Goal: Check status: Verify the current state of an ongoing process or item

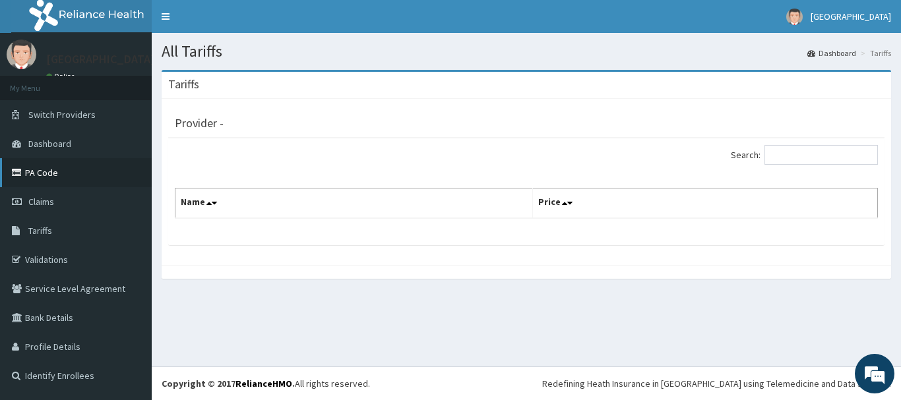
click at [47, 170] on link "PA Code" at bounding box center [76, 172] width 152 height 29
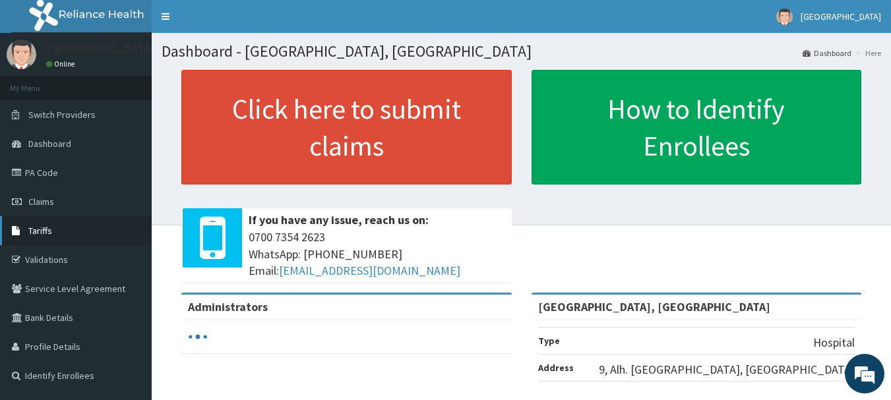
click at [43, 231] on span "Tariffs" at bounding box center [40, 231] width 24 height 12
click at [47, 229] on span "Tariffs" at bounding box center [40, 231] width 24 height 12
click at [44, 224] on link "Tariffs" at bounding box center [76, 230] width 152 height 29
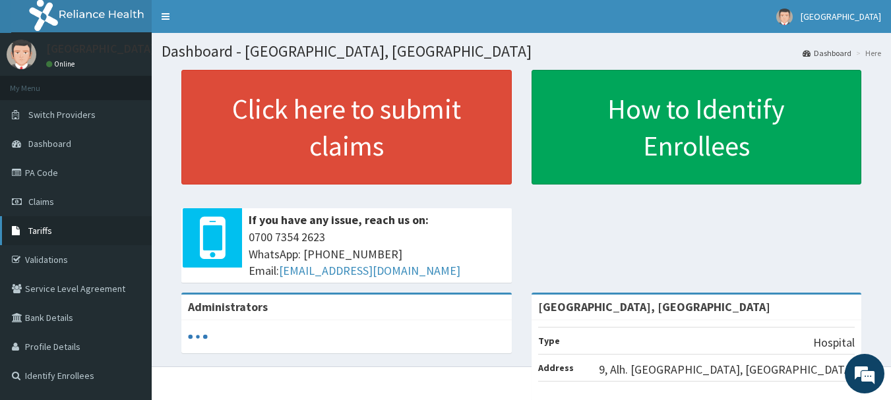
click at [51, 231] on span "Tariffs" at bounding box center [40, 231] width 24 height 12
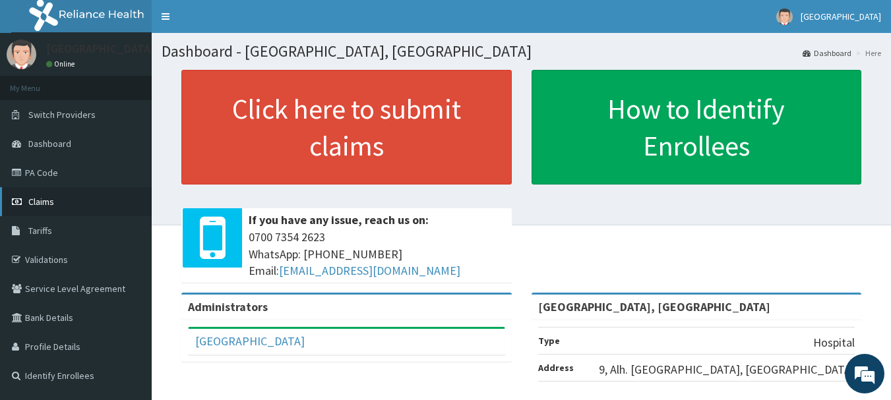
click at [38, 201] on span "Claims" at bounding box center [41, 202] width 26 height 12
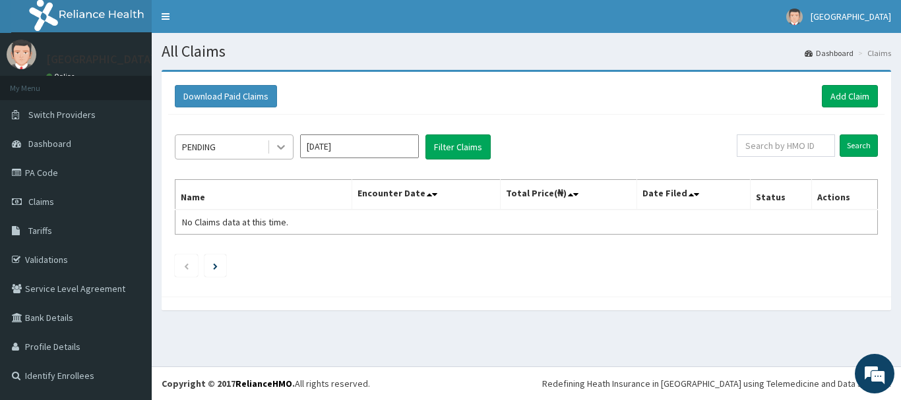
click at [274, 146] on div at bounding box center [281, 147] width 24 height 24
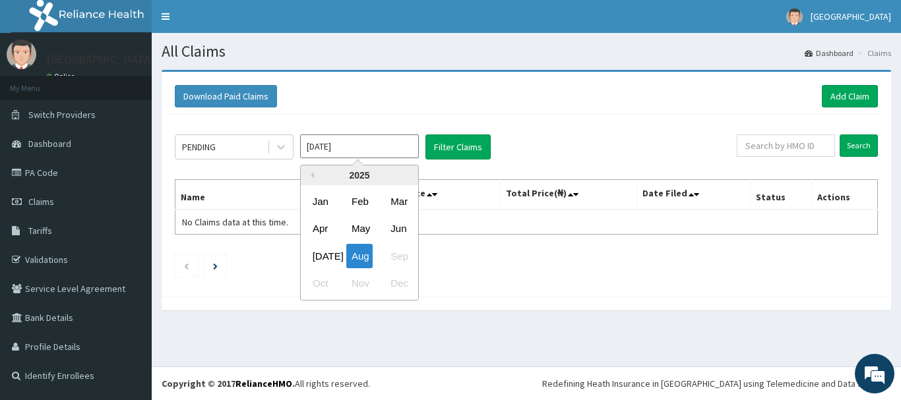
click at [361, 154] on input "Aug 2025" at bounding box center [359, 147] width 119 height 24
click at [325, 254] on div "Jul" at bounding box center [320, 256] width 26 height 24
type input "Jul 2025"
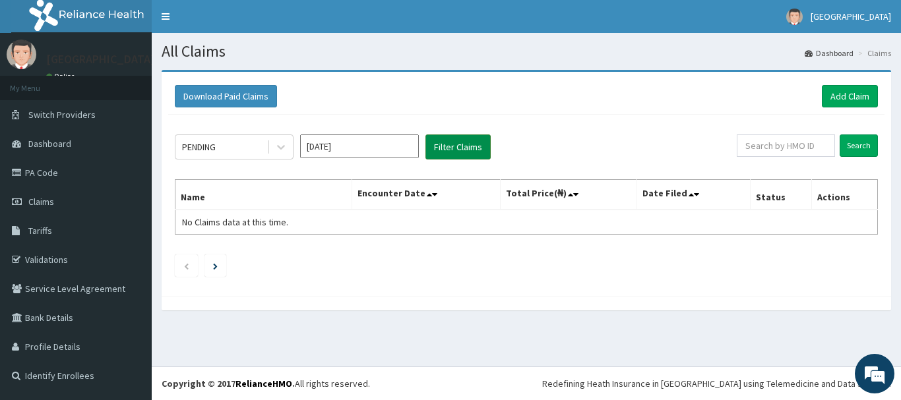
click at [450, 142] on button "Filter Claims" at bounding box center [457, 147] width 65 height 25
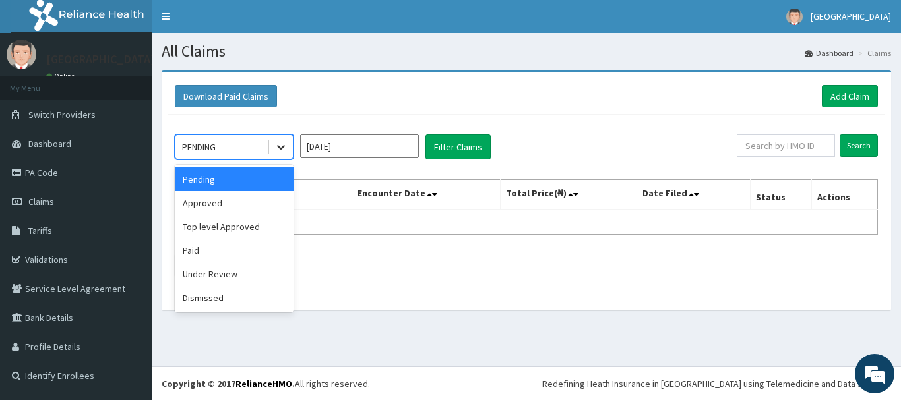
click at [281, 147] on icon at bounding box center [280, 146] width 13 height 13
click at [262, 204] on div "Approved" at bounding box center [234, 203] width 119 height 24
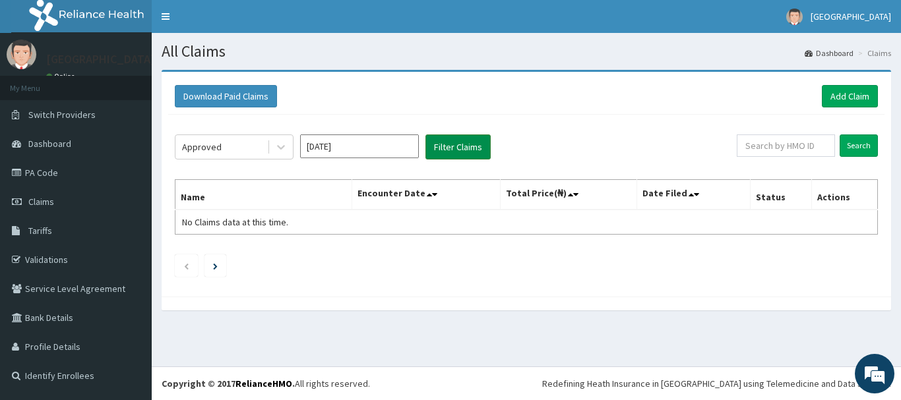
click at [441, 148] on button "Filter Claims" at bounding box center [457, 147] width 65 height 25
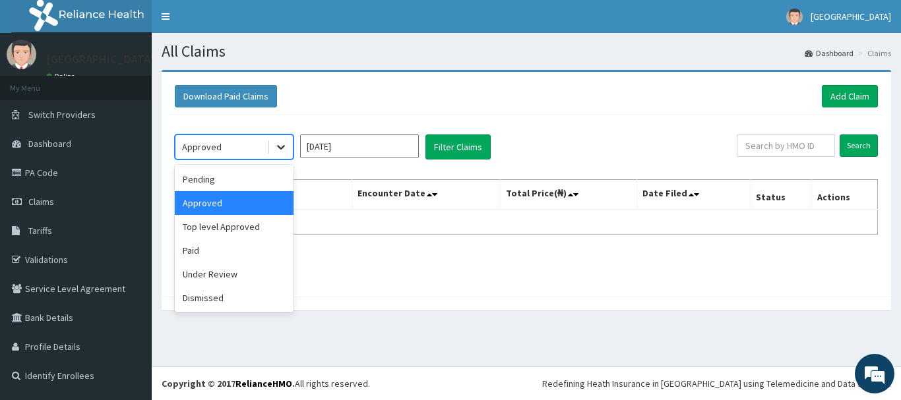
click at [285, 147] on icon at bounding box center [280, 146] width 13 height 13
click at [239, 229] on div "Top level Approved" at bounding box center [234, 227] width 119 height 24
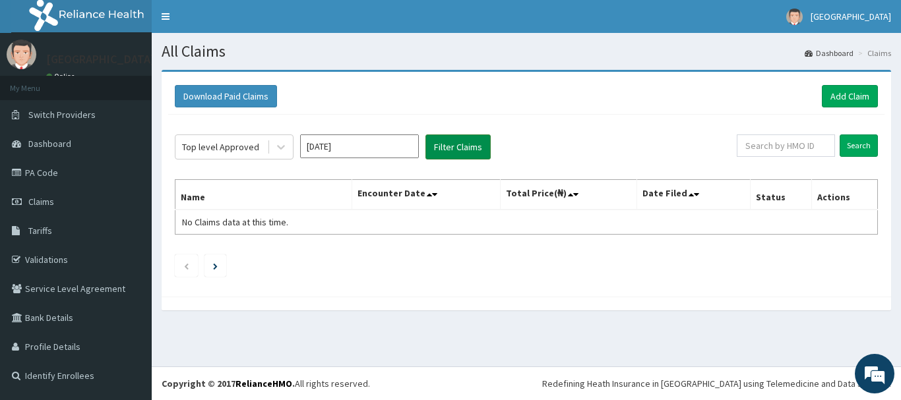
click at [451, 144] on button "Filter Claims" at bounding box center [457, 147] width 65 height 25
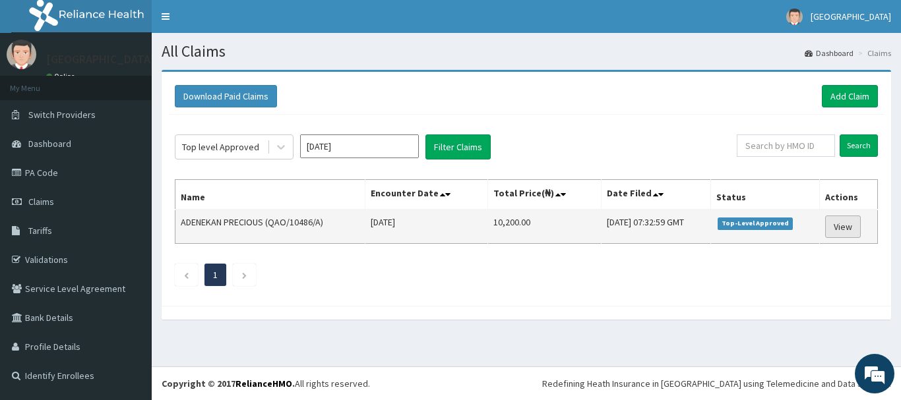
click at [850, 224] on link "View" at bounding box center [843, 227] width 36 height 22
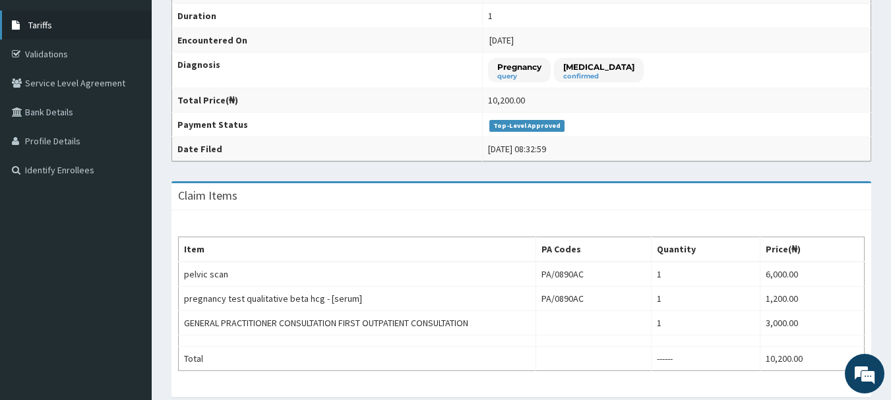
click at [55, 26] on link "Tariffs" at bounding box center [76, 25] width 152 height 29
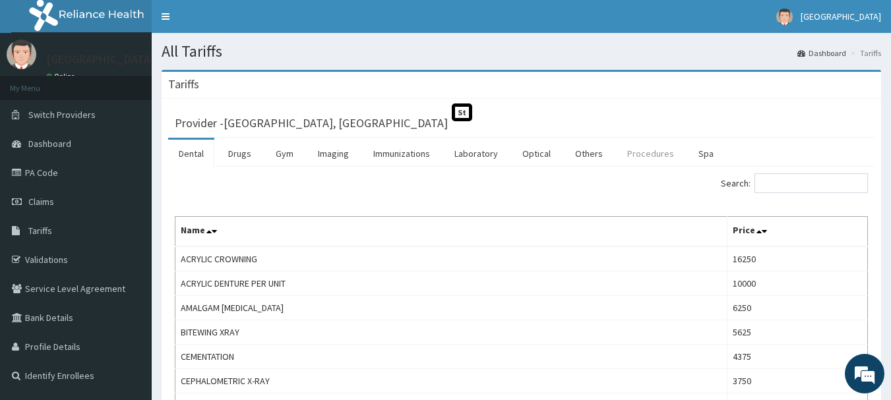
click at [630, 160] on link "Procedures" at bounding box center [651, 154] width 68 height 28
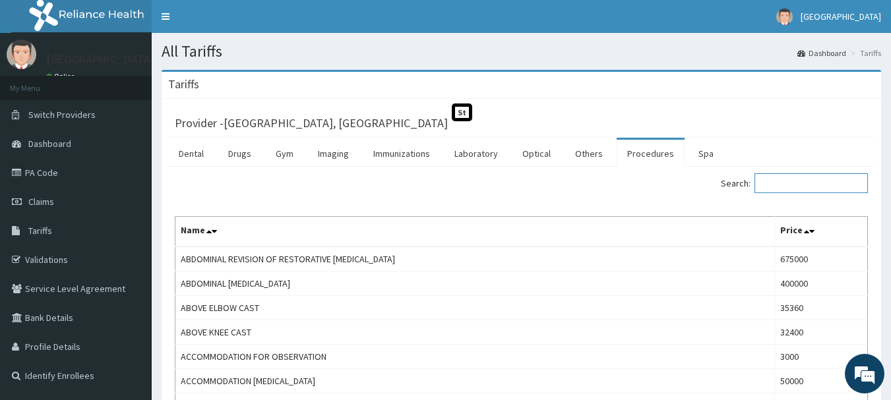
click at [812, 179] on input "Search:" at bounding box center [810, 183] width 113 height 20
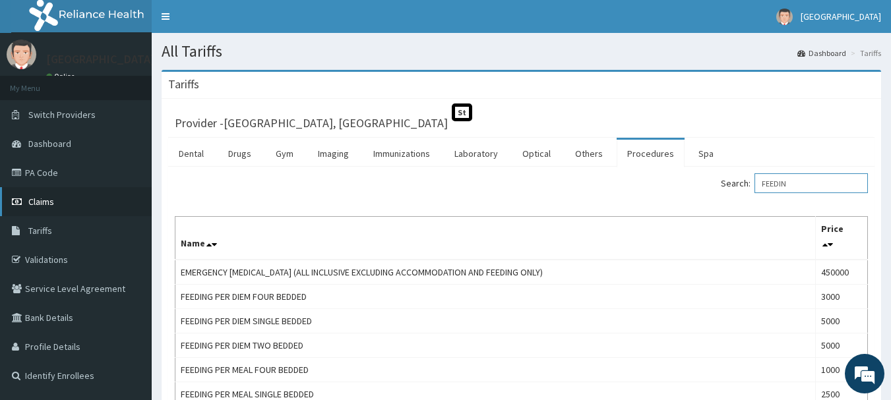
type input "FEEDIN"
click at [52, 202] on span "Claims" at bounding box center [41, 202] width 26 height 12
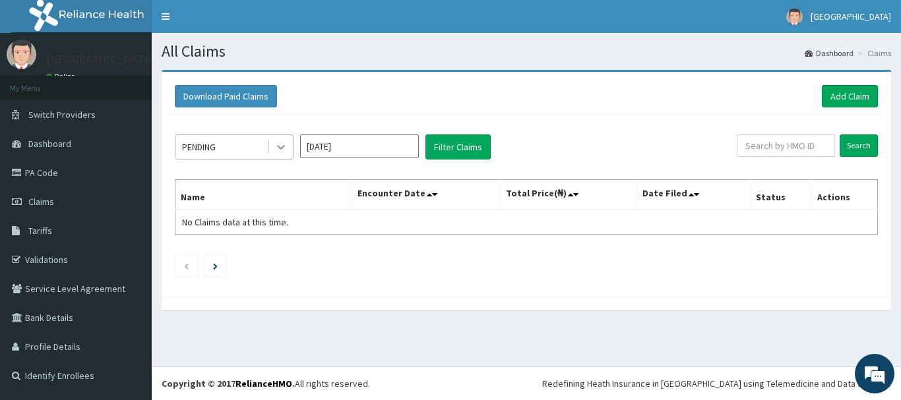
click at [282, 151] on icon at bounding box center [280, 146] width 13 height 13
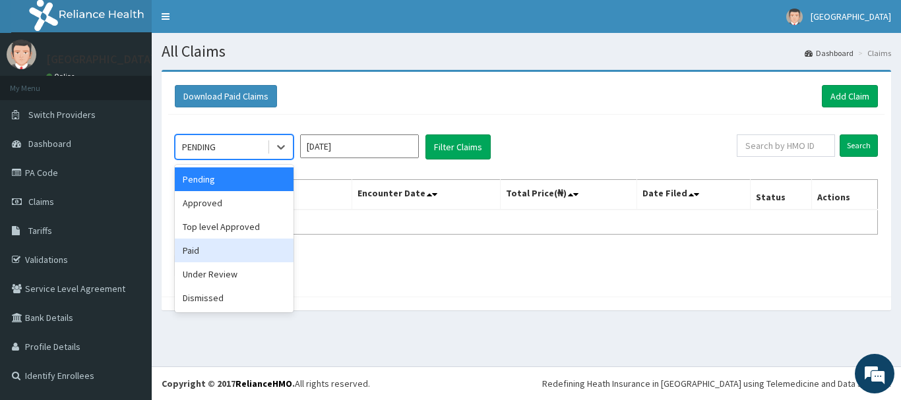
click at [229, 261] on div "Paid" at bounding box center [234, 251] width 119 height 24
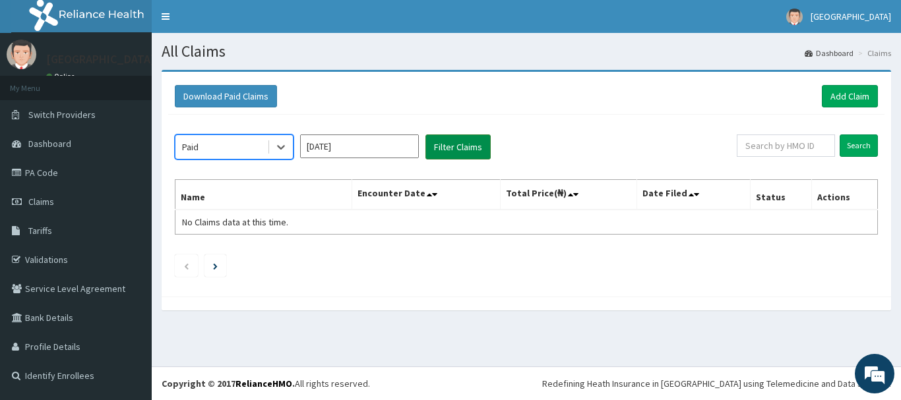
click at [450, 144] on button "Filter Claims" at bounding box center [457, 147] width 65 height 25
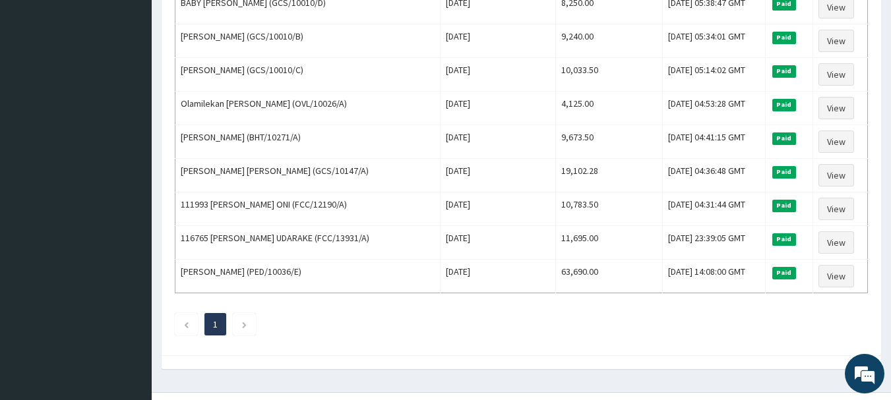
scroll to position [1400, 0]
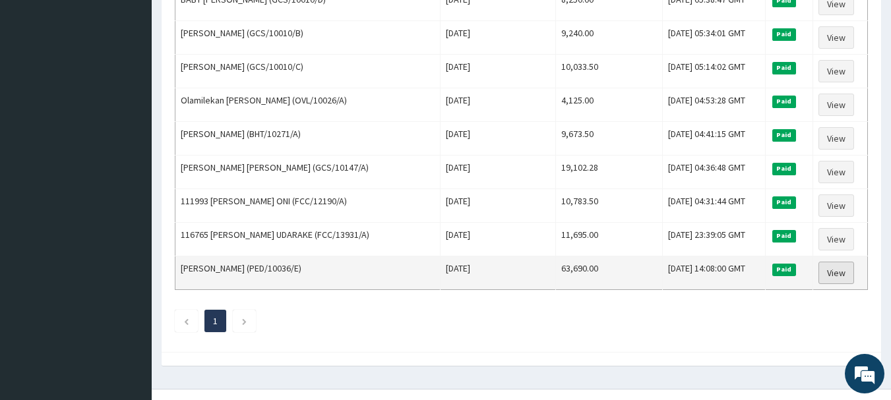
click at [839, 280] on link "View" at bounding box center [836, 273] width 36 height 22
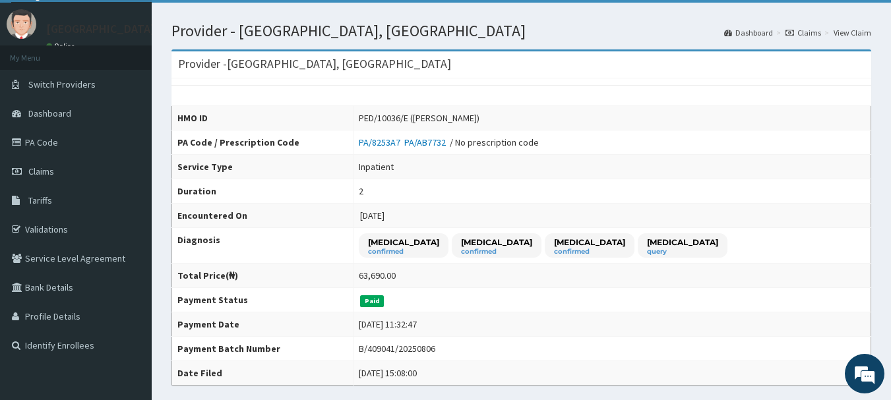
scroll to position [26, 0]
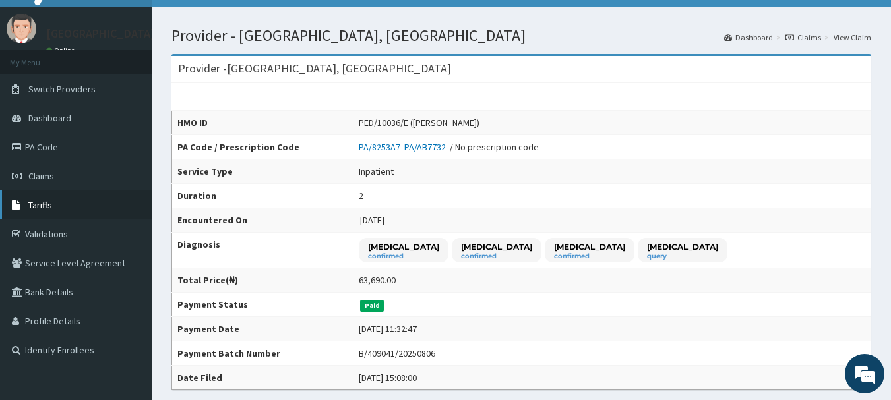
click at [53, 201] on link "Tariffs" at bounding box center [76, 205] width 152 height 29
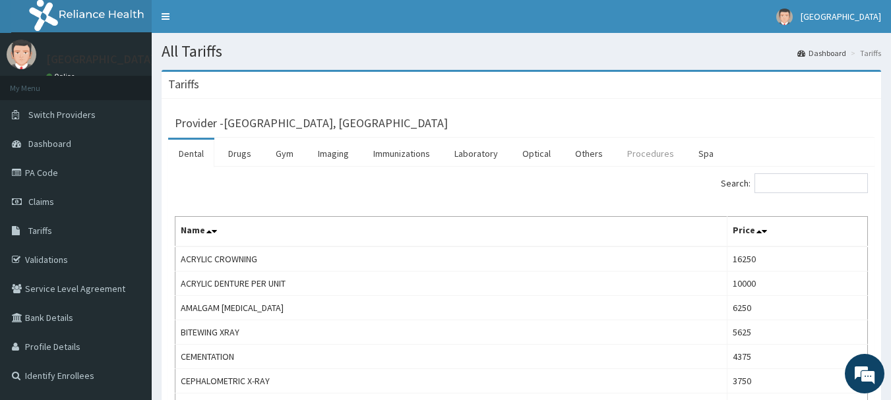
click at [638, 159] on link "Procedures" at bounding box center [651, 154] width 68 height 28
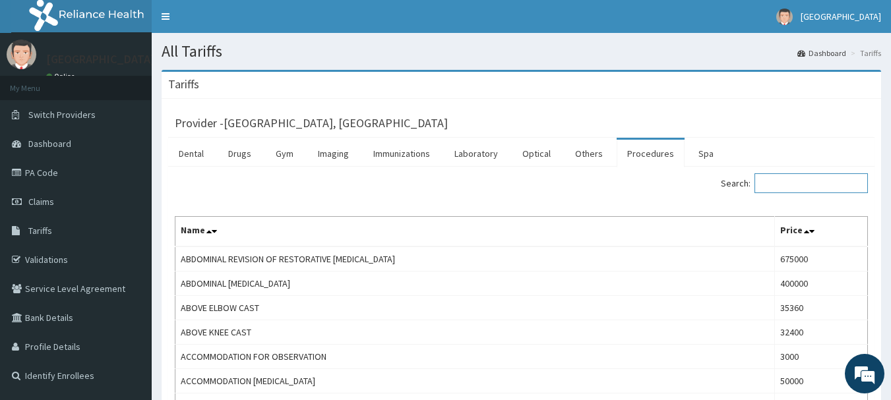
click at [808, 178] on input "Search:" at bounding box center [810, 183] width 113 height 20
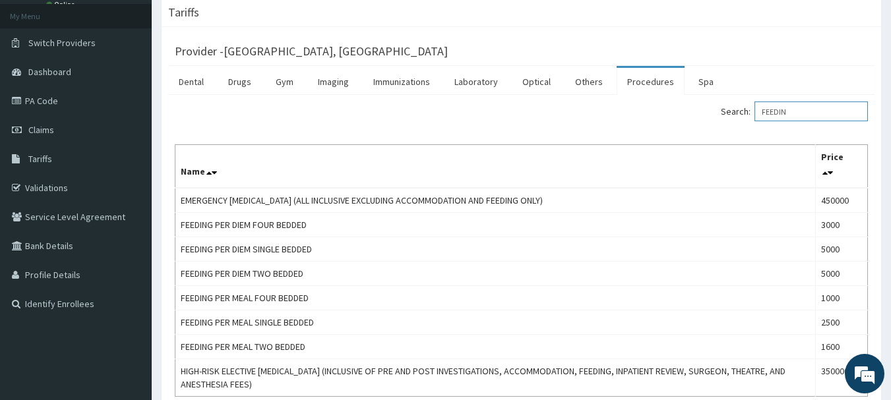
scroll to position [78, 0]
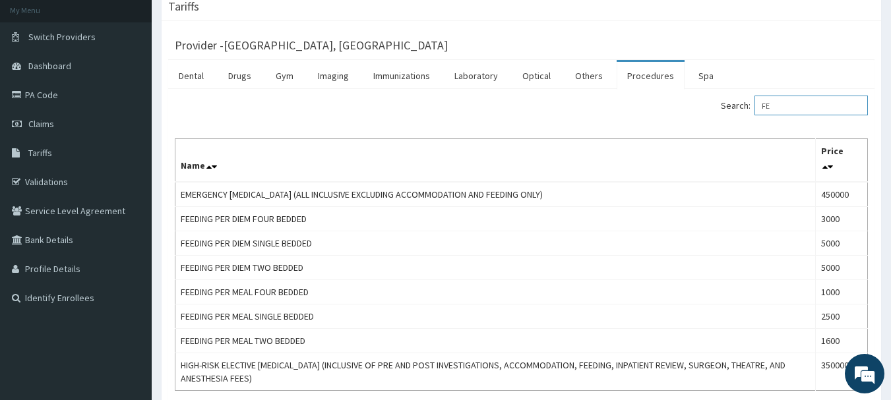
type input "F"
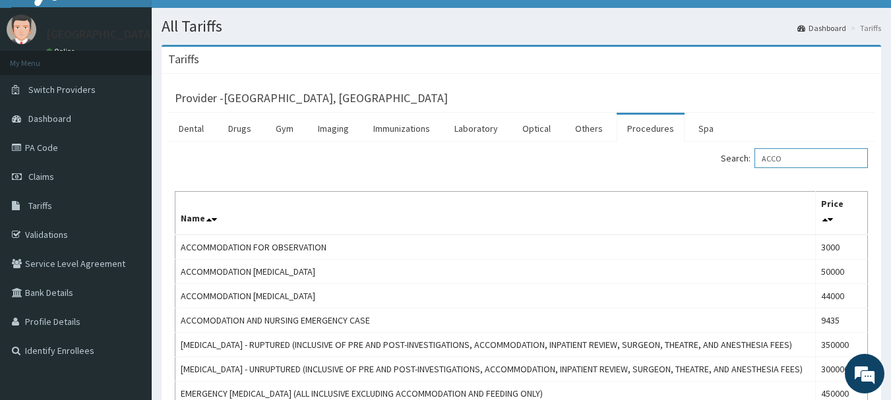
scroll to position [19, 0]
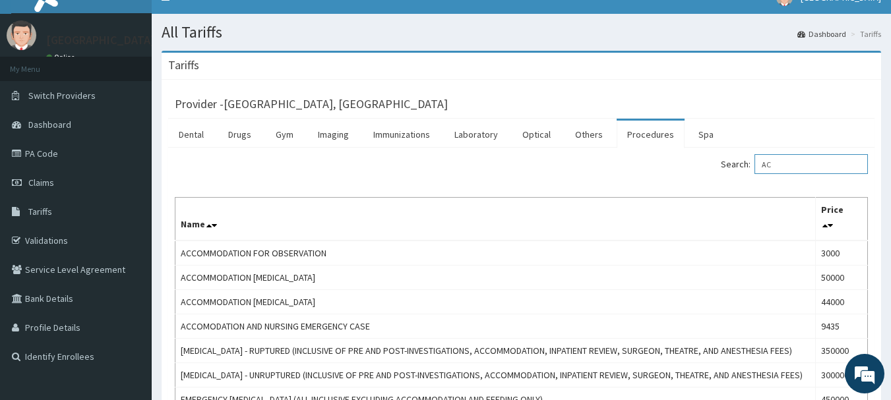
type input "A"
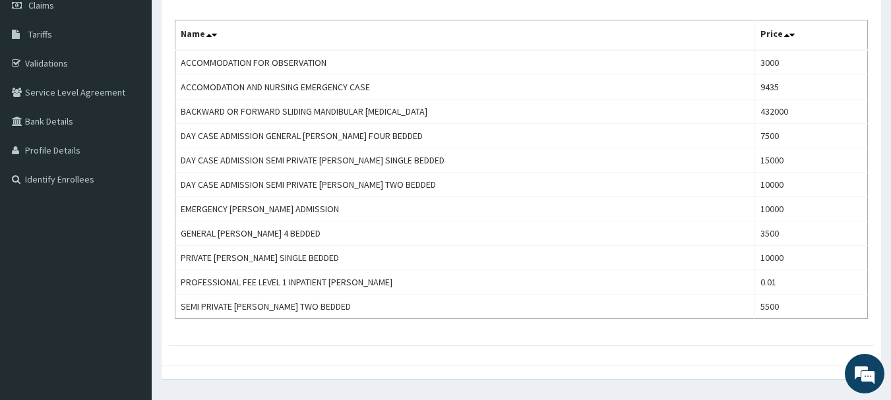
scroll to position [179, 0]
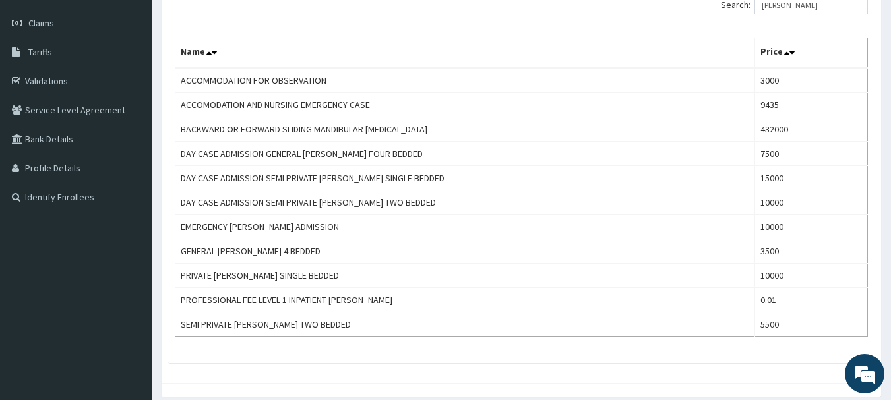
click at [640, 25] on div "Search: WARD Name Price ACCOMMODATION FOR OBSERVATION 3000 ACCOMODATION AND NUR…" at bounding box center [521, 166] width 693 height 342
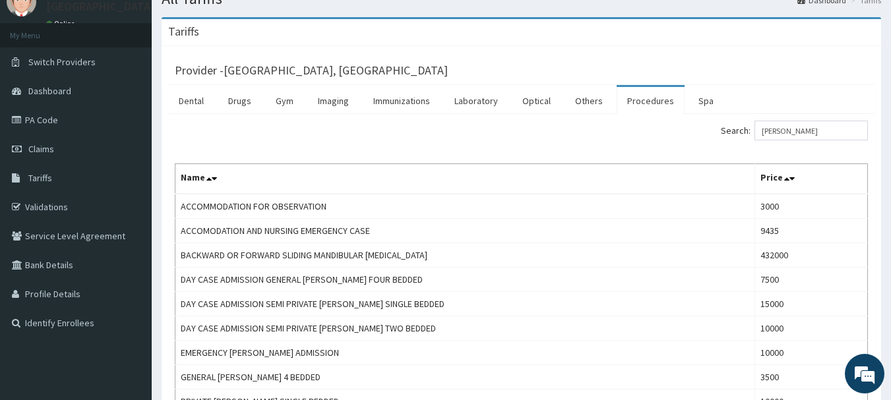
scroll to position [20, 0]
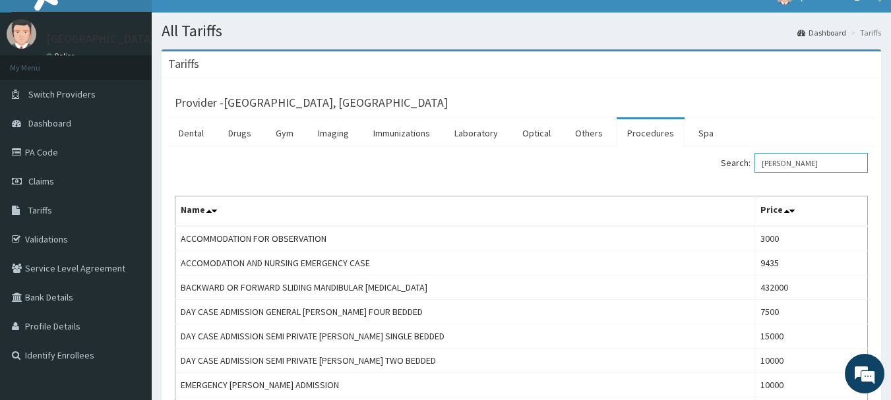
click at [812, 171] on input "WARD" at bounding box center [810, 163] width 113 height 20
type input "W"
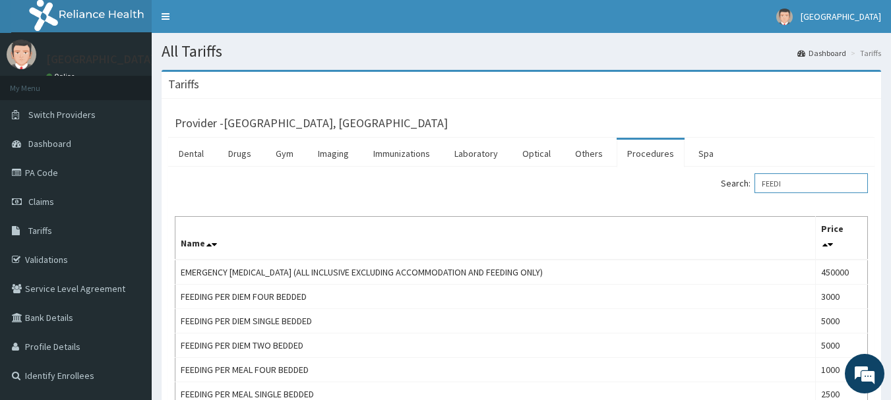
type input "FEEDI"
click at [743, 258] on th "Name" at bounding box center [495, 239] width 640 height 44
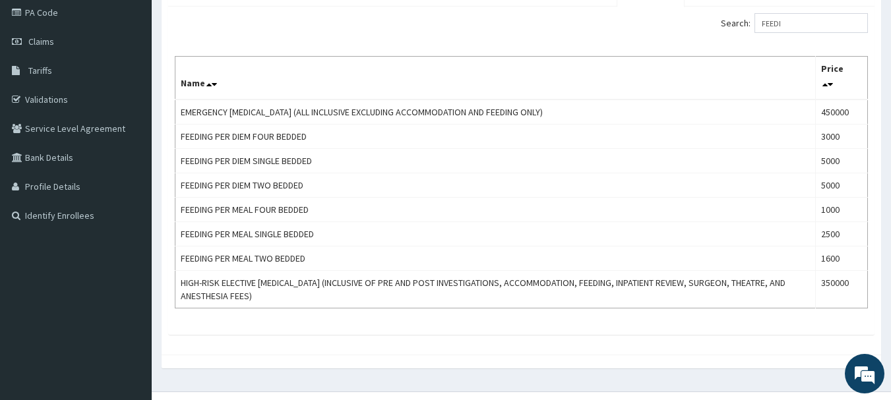
scroll to position [185, 0]
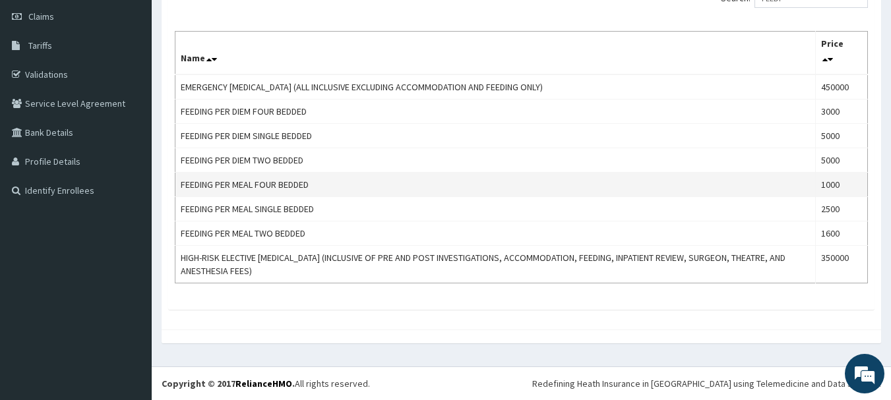
drag, startPoint x: 743, startPoint y: 258, endPoint x: 785, endPoint y: 195, distance: 76.1
click at [779, 195] on td "FEEDING PER MEAL FOUR BEDDED" at bounding box center [495, 185] width 640 height 24
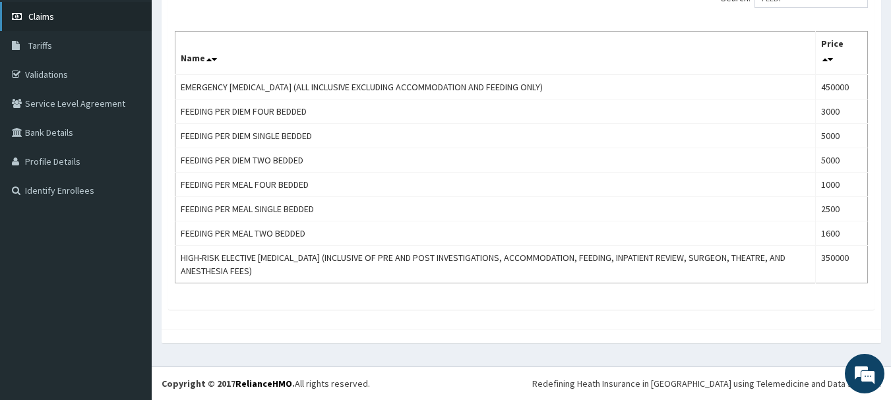
click at [44, 12] on span "Claims" at bounding box center [41, 17] width 26 height 12
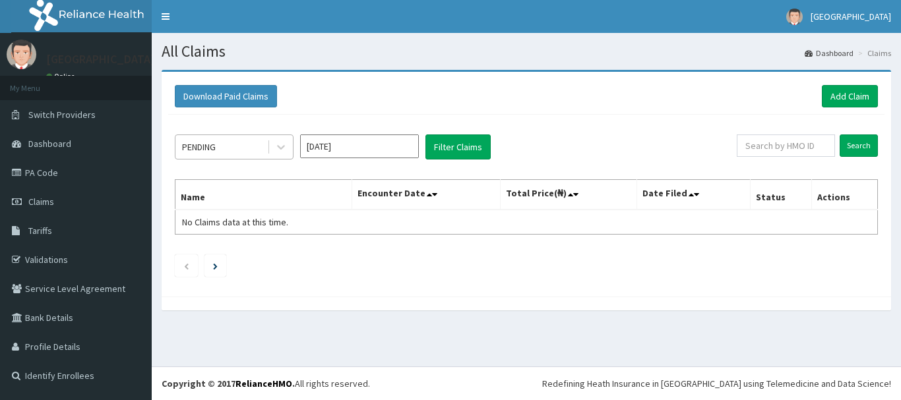
click at [249, 144] on div "PENDING" at bounding box center [221, 146] width 92 height 21
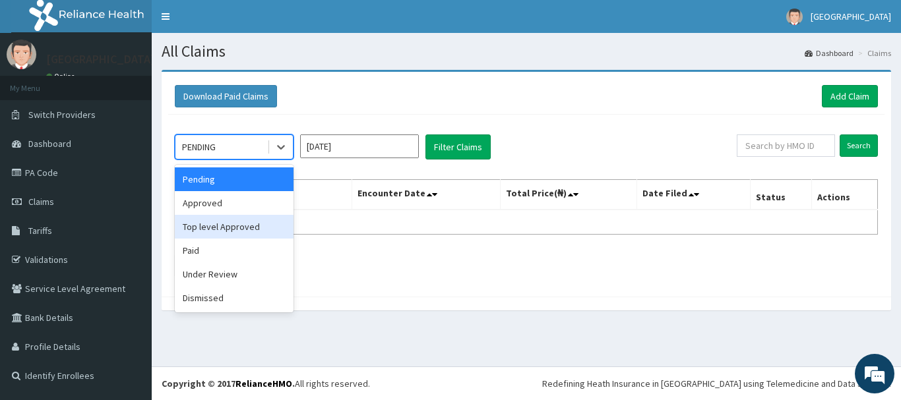
click at [212, 225] on div "Top level Approved" at bounding box center [234, 227] width 119 height 24
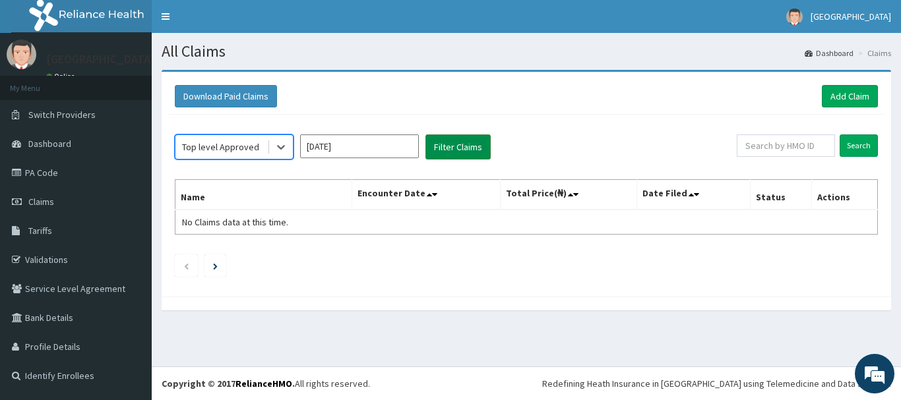
click at [474, 146] on button "Filter Claims" at bounding box center [457, 147] width 65 height 25
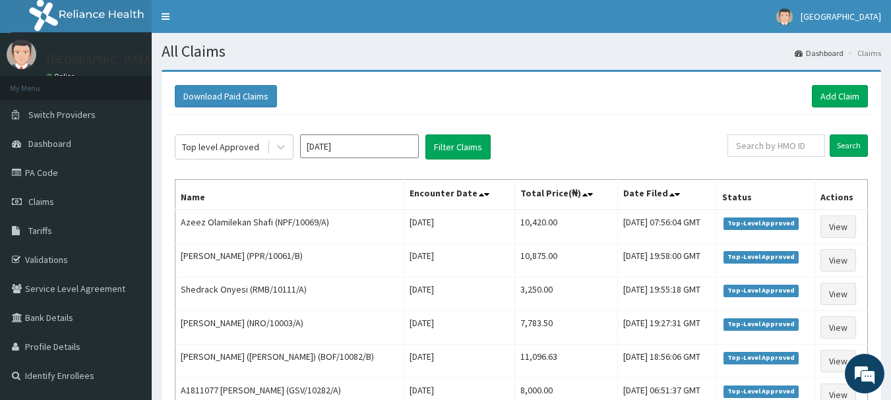
click at [353, 151] on input "Aug 2025" at bounding box center [359, 147] width 119 height 24
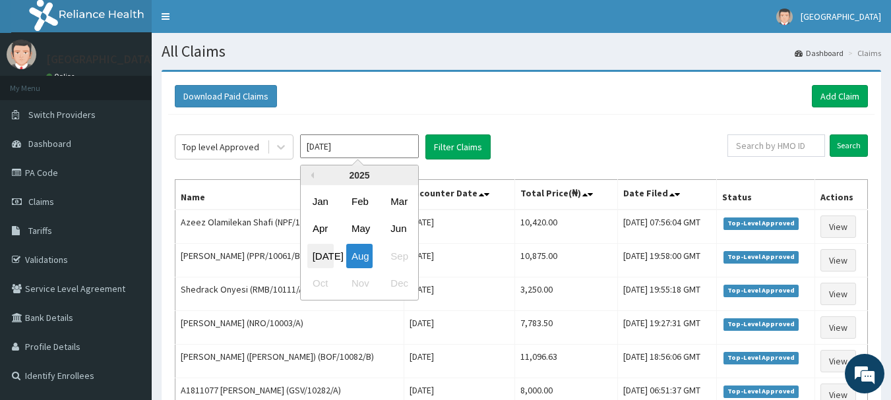
click at [318, 253] on div "Jul" at bounding box center [320, 256] width 26 height 24
type input "Jul 2025"
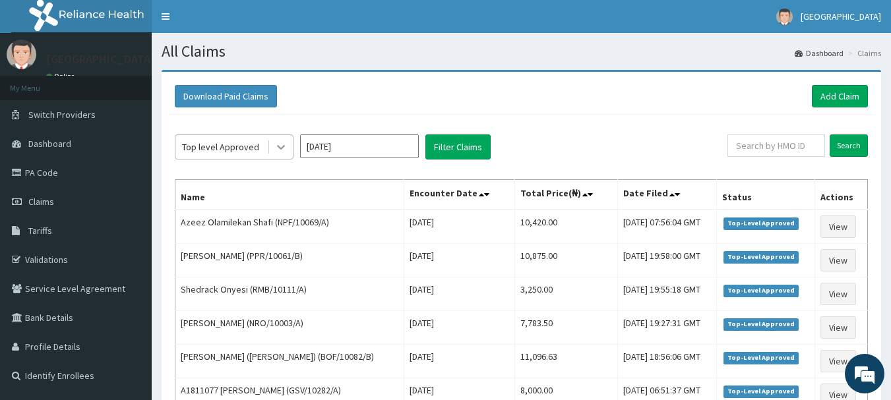
click at [272, 144] on div at bounding box center [281, 147] width 24 height 24
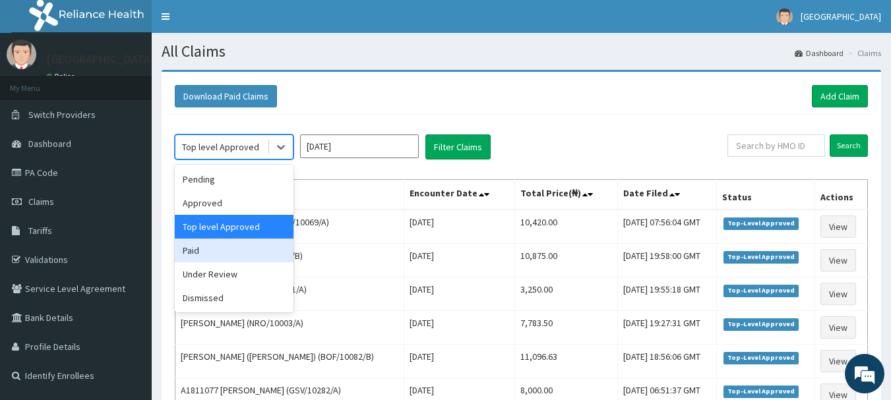
click at [202, 246] on div "Paid" at bounding box center [234, 251] width 119 height 24
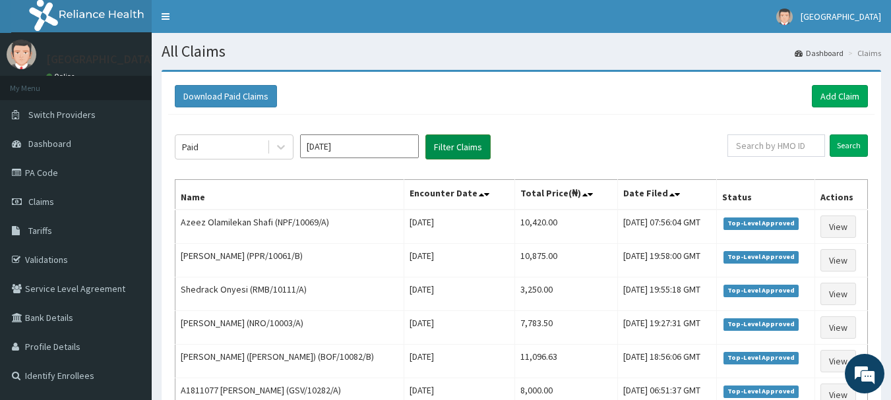
click at [447, 145] on button "Filter Claims" at bounding box center [457, 147] width 65 height 25
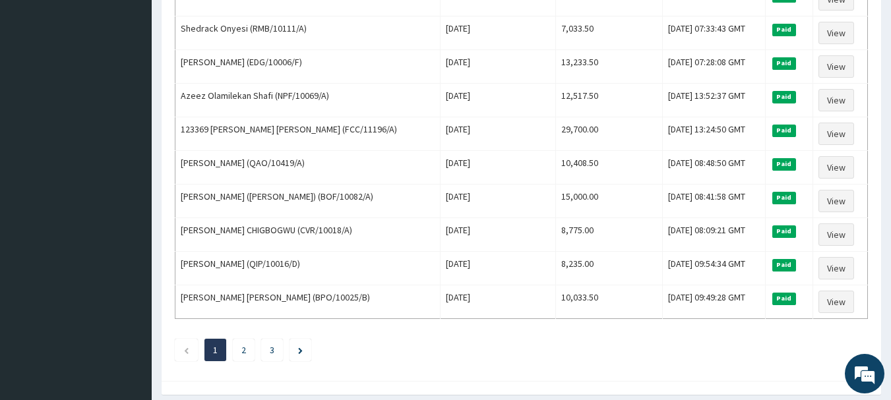
scroll to position [1593, 0]
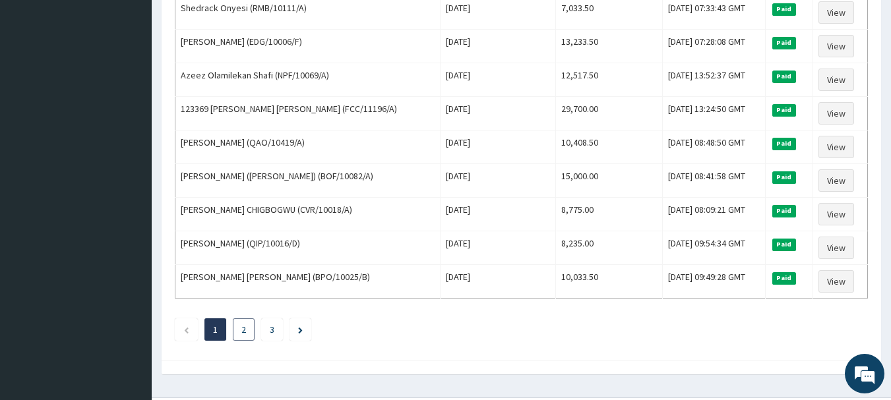
click at [237, 326] on li "2" at bounding box center [244, 329] width 22 height 22
click at [247, 330] on li "2" at bounding box center [244, 329] width 22 height 22
click at [238, 330] on li "2" at bounding box center [244, 329] width 22 height 22
click at [241, 330] on link "2" at bounding box center [243, 330] width 5 height 12
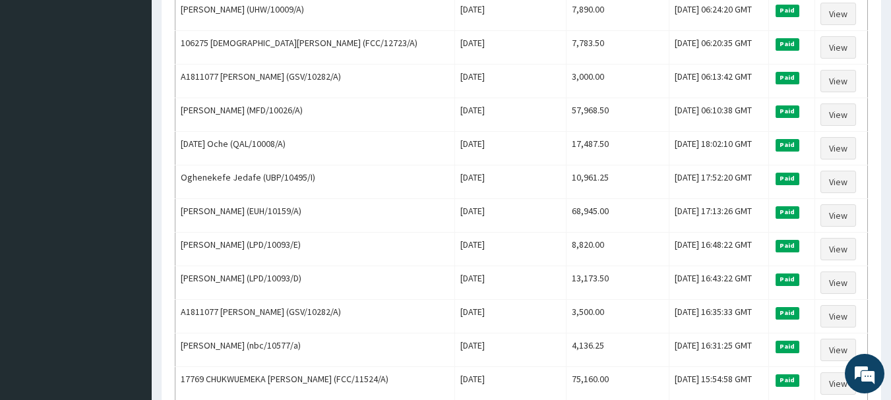
scroll to position [1002, 0]
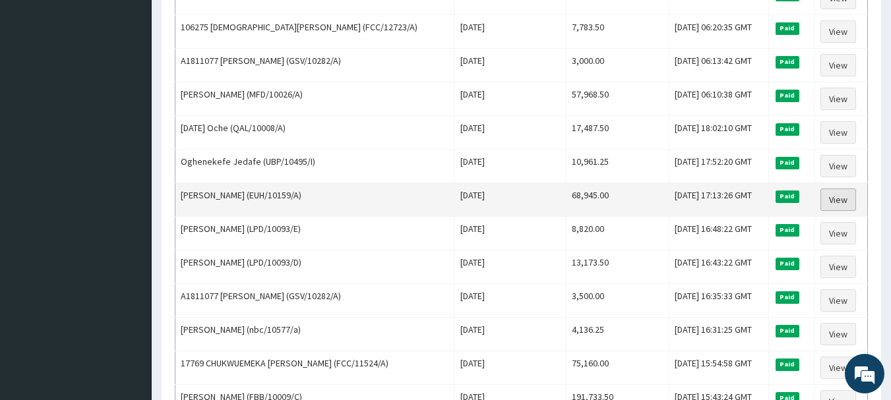
click at [835, 201] on link "View" at bounding box center [838, 200] width 36 height 22
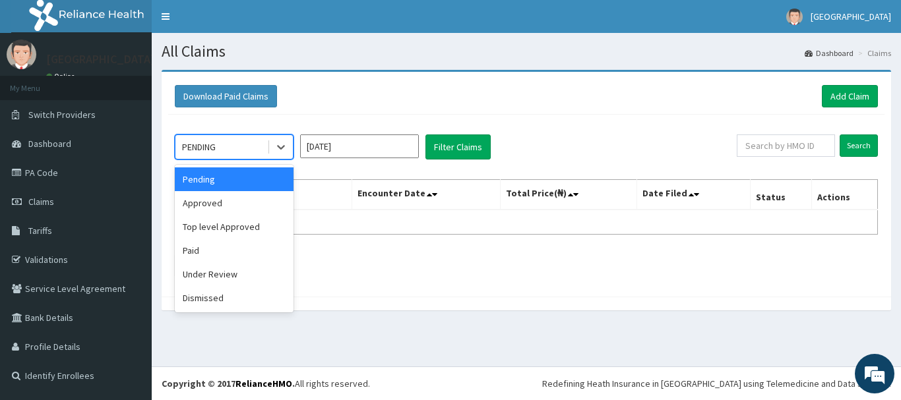
click at [255, 146] on div "PENDING" at bounding box center [221, 146] width 92 height 21
click at [249, 249] on div "Paid" at bounding box center [234, 251] width 119 height 24
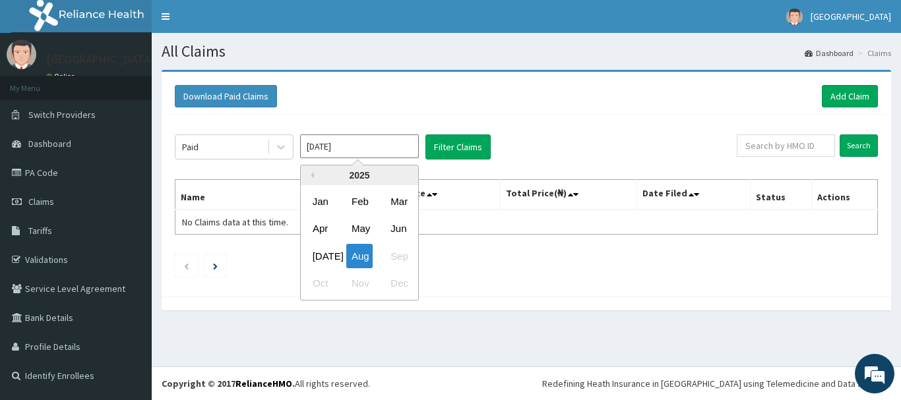
click at [384, 144] on input "Aug 2025" at bounding box center [359, 147] width 119 height 24
click at [317, 257] on div "Jul" at bounding box center [320, 256] width 26 height 24
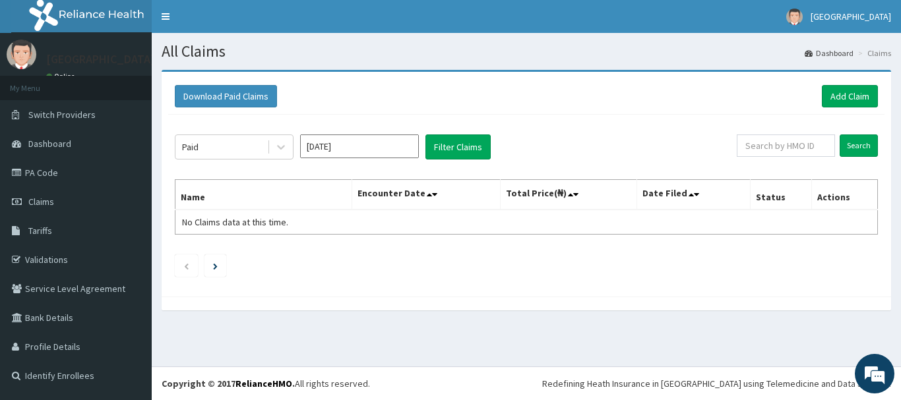
type input "Jul 2025"
click at [446, 147] on button "Filter Claims" at bounding box center [457, 147] width 65 height 25
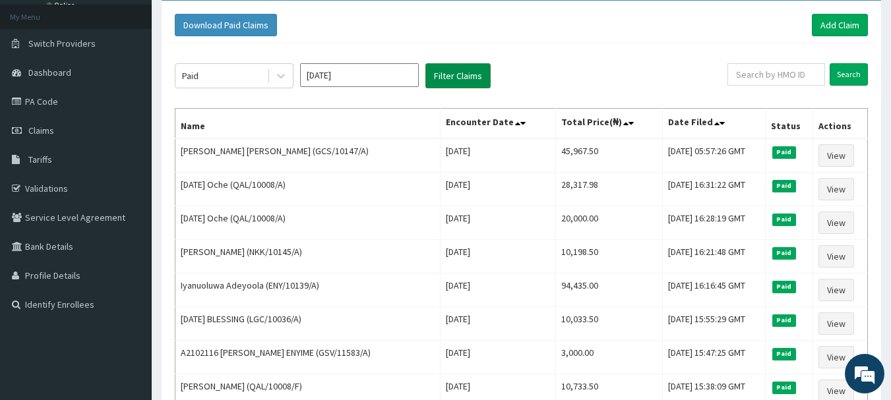
scroll to position [106, 0]
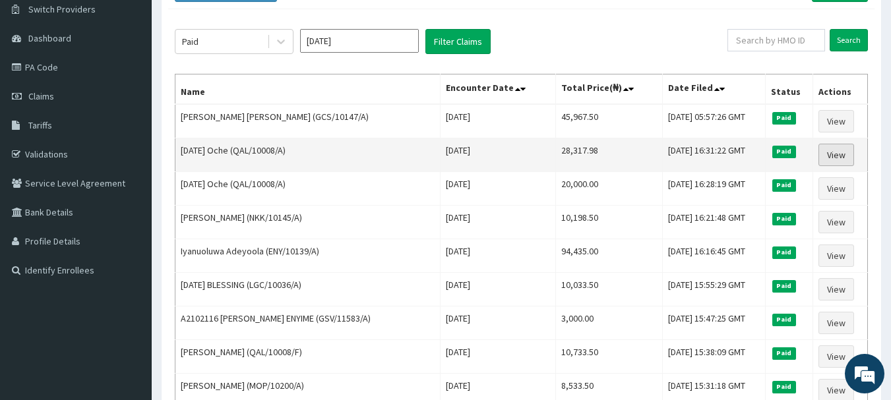
click at [841, 160] on link "View" at bounding box center [836, 155] width 36 height 22
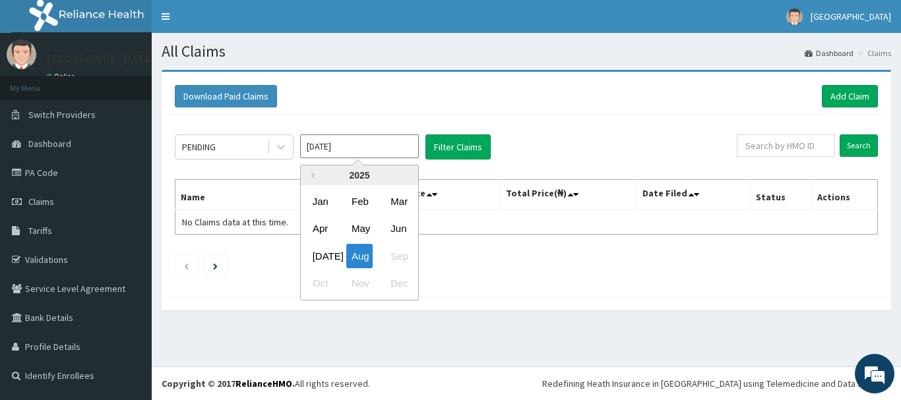
click at [349, 152] on input "[DATE]" at bounding box center [359, 147] width 119 height 24
click at [315, 251] on div "[DATE]" at bounding box center [320, 256] width 26 height 24
type input "[DATE]"
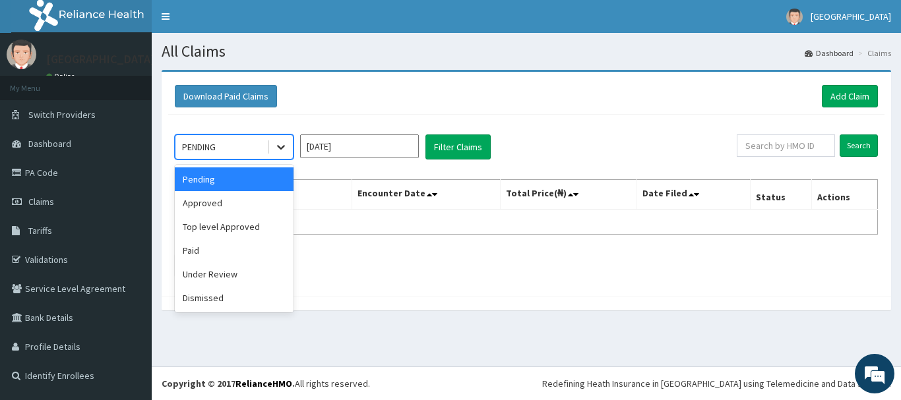
click at [285, 144] on icon at bounding box center [280, 146] width 13 height 13
click at [229, 247] on div "Paid" at bounding box center [234, 251] width 119 height 24
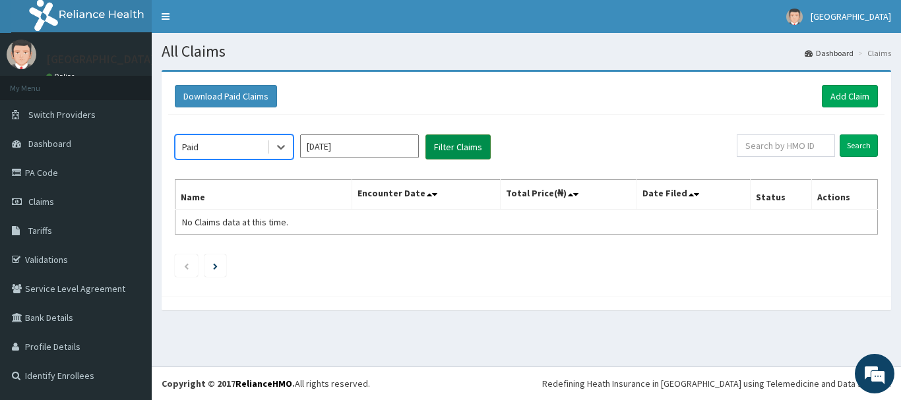
click at [450, 144] on button "Filter Claims" at bounding box center [457, 147] width 65 height 25
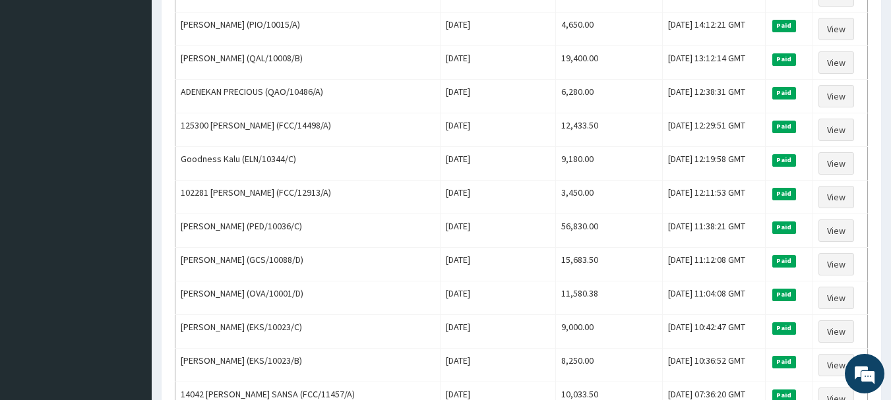
scroll to position [950, 0]
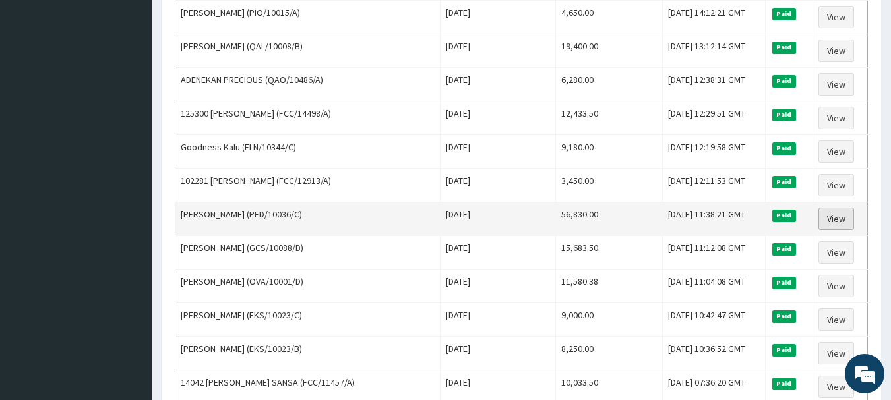
click at [831, 215] on link "View" at bounding box center [836, 219] width 36 height 22
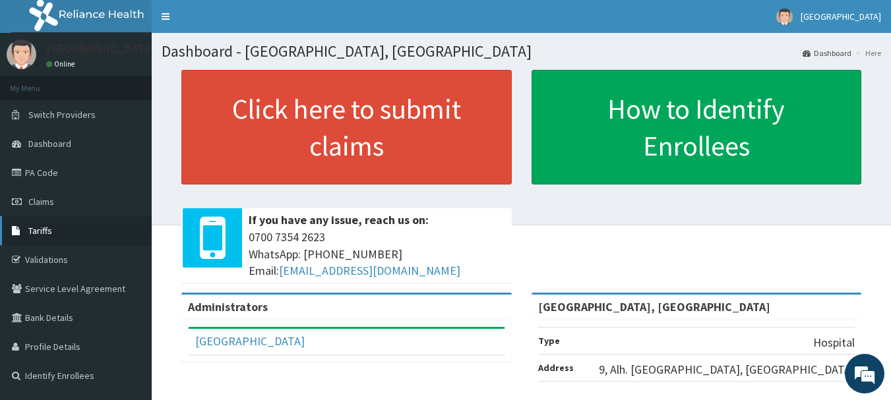
click at [49, 228] on span "Tariffs" at bounding box center [40, 231] width 24 height 12
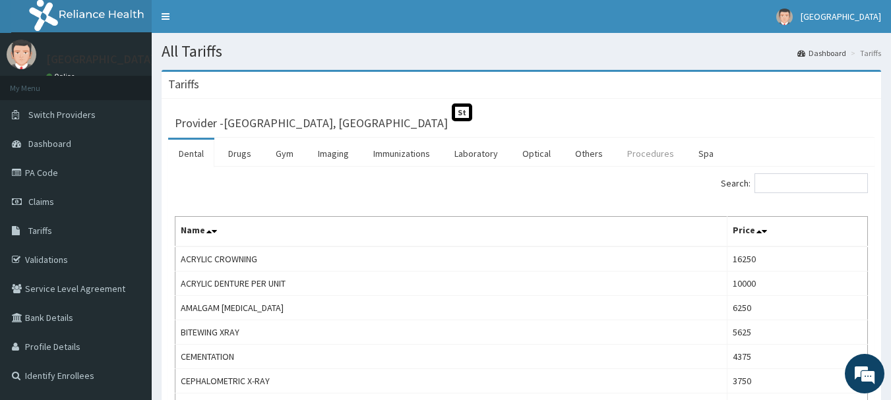
click at [651, 154] on link "Procedures" at bounding box center [651, 154] width 68 height 28
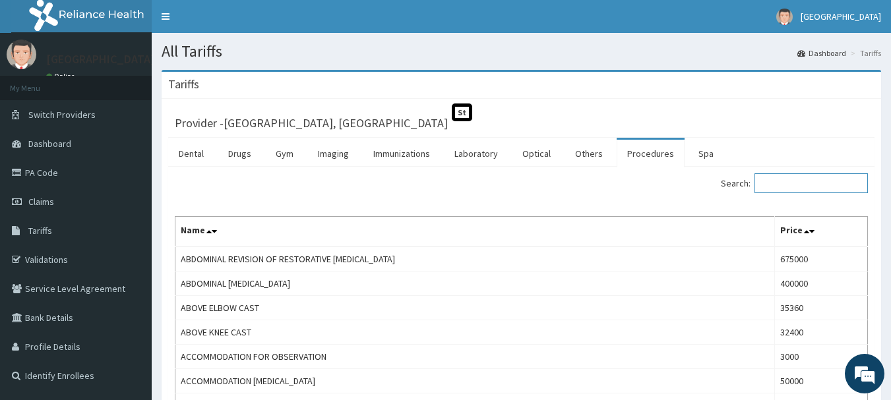
click at [800, 181] on input "Search:" at bounding box center [810, 183] width 113 height 20
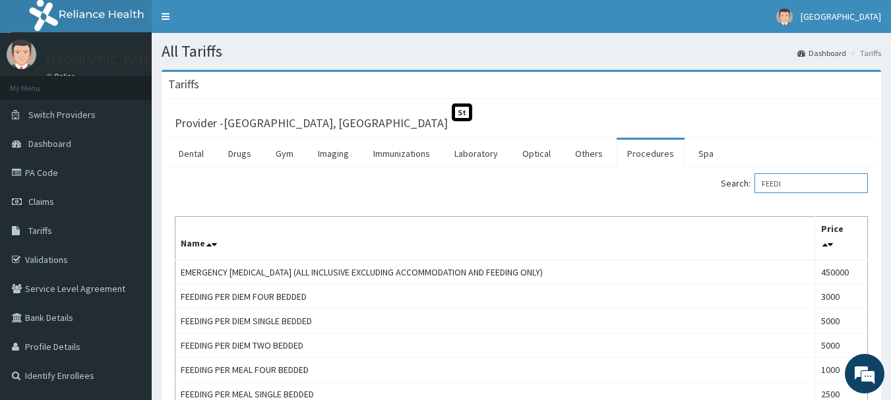
type input "FEEDI"
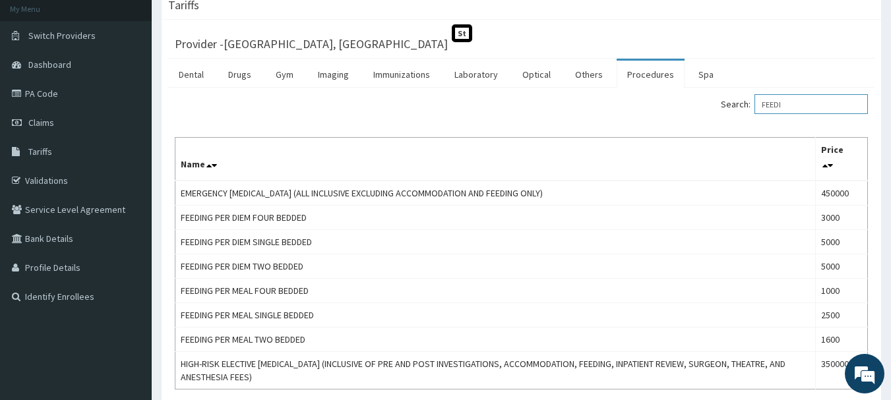
scroll to position [81, 0]
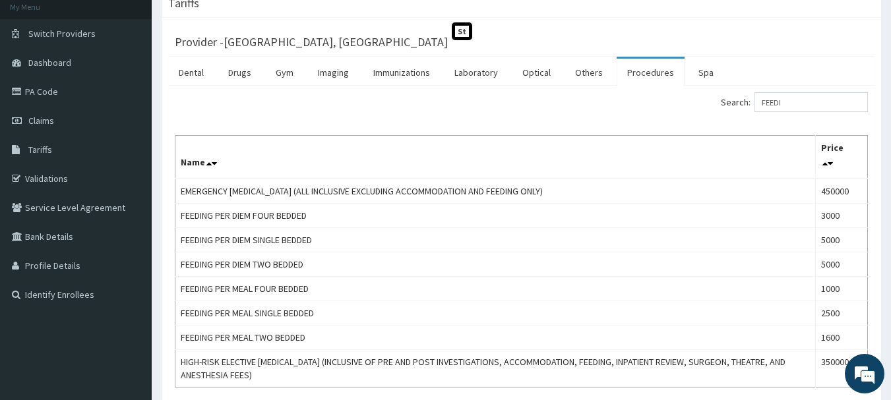
click at [630, 173] on th "Name" at bounding box center [495, 158] width 640 height 44
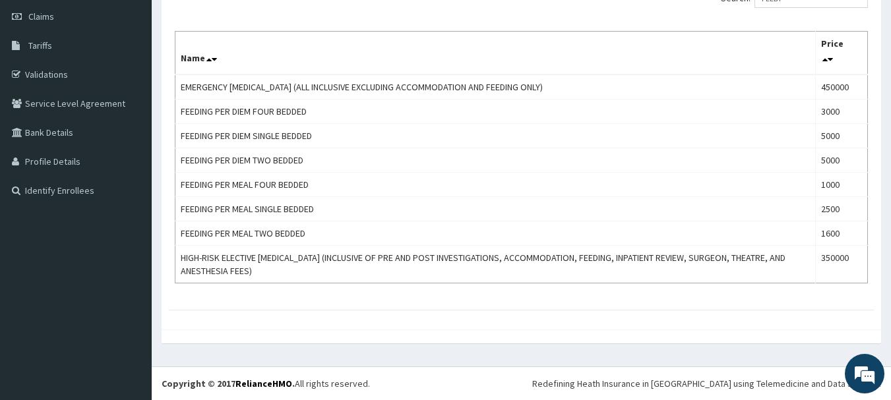
scroll to position [0, 0]
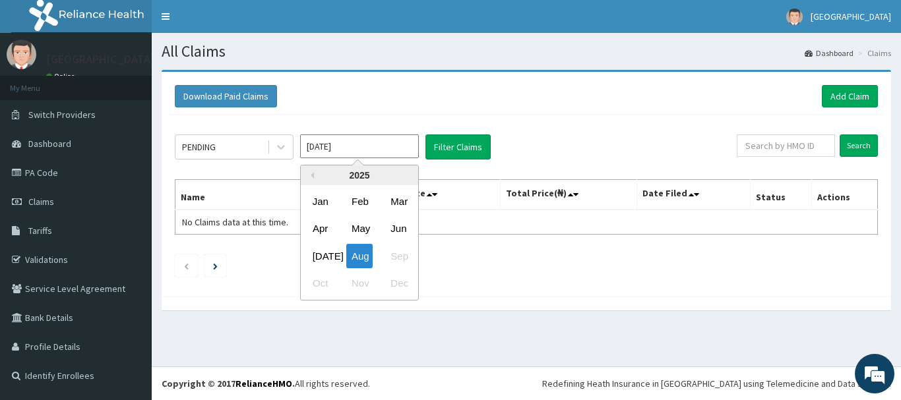
click at [367, 146] on input "[DATE]" at bounding box center [359, 147] width 119 height 24
click at [317, 253] on div "[DATE]" at bounding box center [320, 256] width 26 height 24
type input "[DATE]"
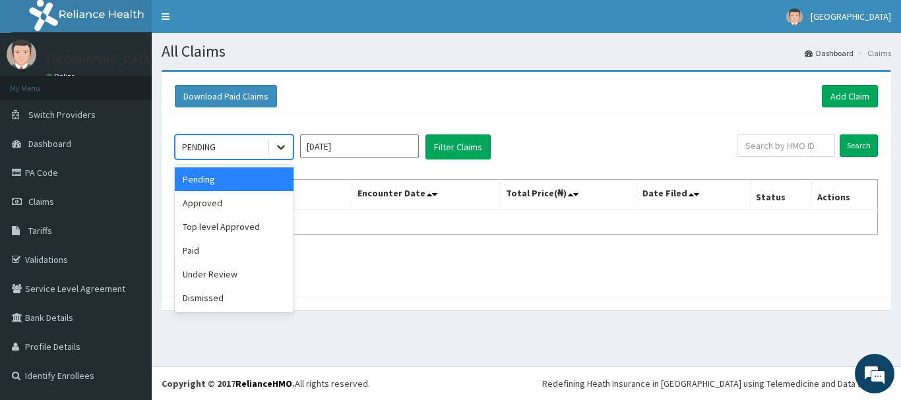
click at [272, 144] on div at bounding box center [281, 147] width 24 height 24
click at [227, 243] on div "Paid" at bounding box center [234, 251] width 119 height 24
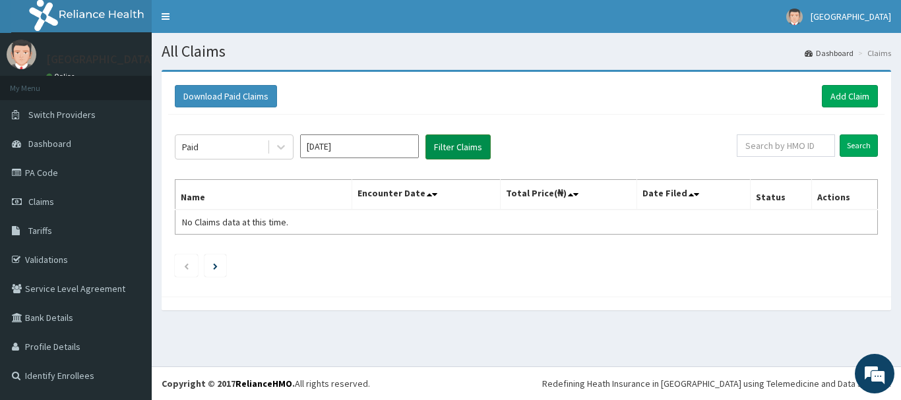
click at [462, 147] on button "Filter Claims" at bounding box center [457, 147] width 65 height 25
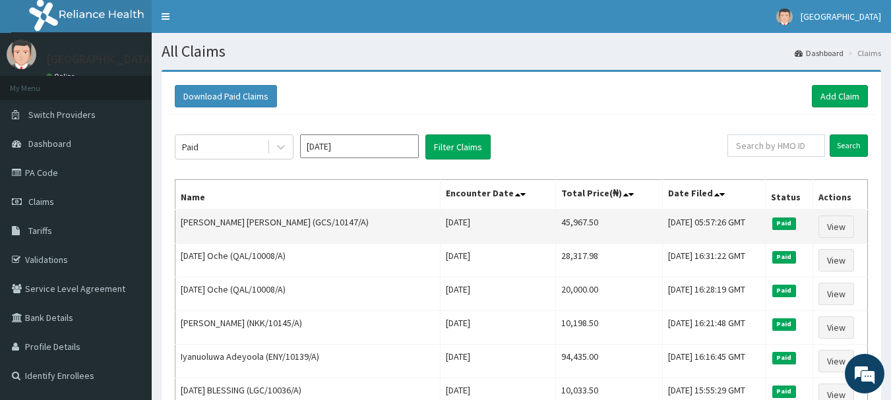
click at [631, 242] on td "45,967.50" at bounding box center [608, 227] width 107 height 34
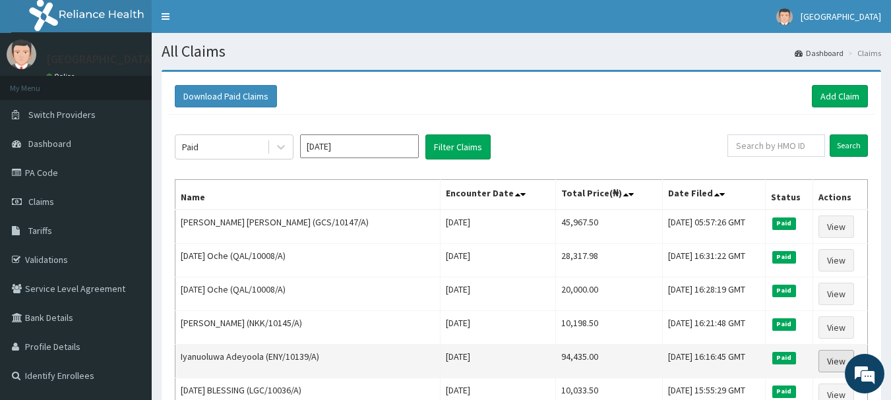
click at [833, 361] on link "View" at bounding box center [836, 361] width 36 height 22
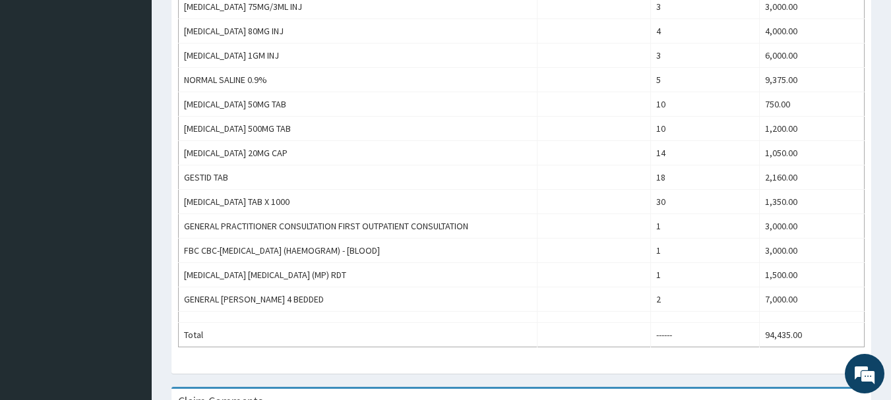
scroll to position [659, 0]
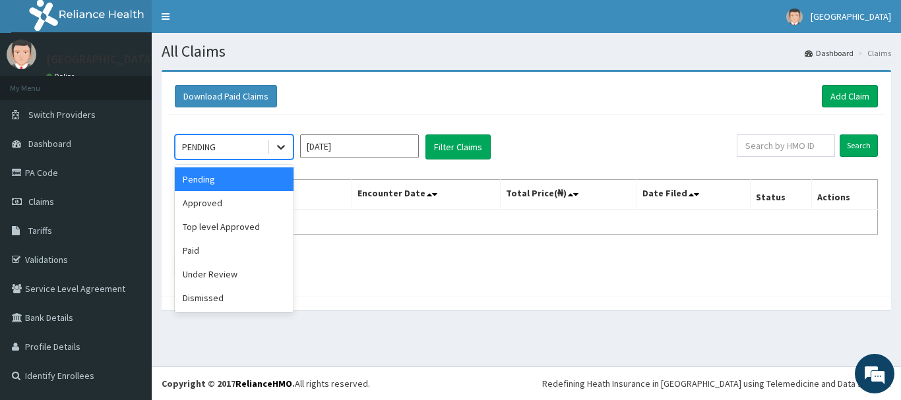
click at [280, 147] on icon at bounding box center [280, 146] width 13 height 13
click at [222, 253] on div "Paid" at bounding box center [234, 251] width 119 height 24
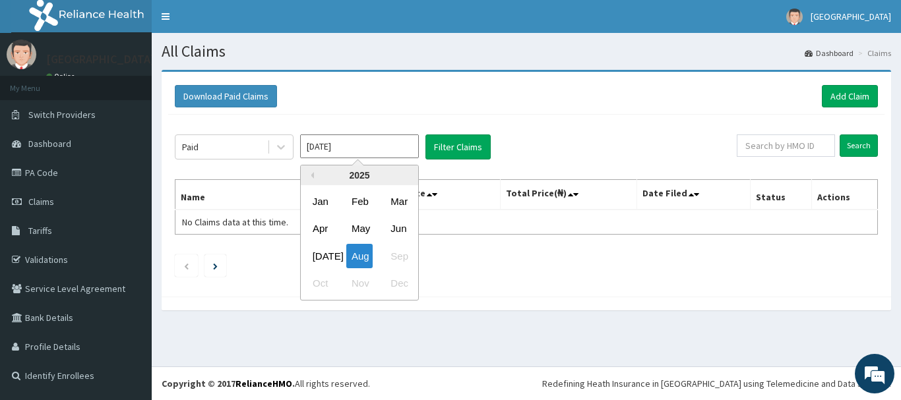
click at [351, 140] on input "Aug 2025" at bounding box center [359, 147] width 119 height 24
click at [318, 257] on div "Jul" at bounding box center [320, 256] width 26 height 24
type input "Jul 2025"
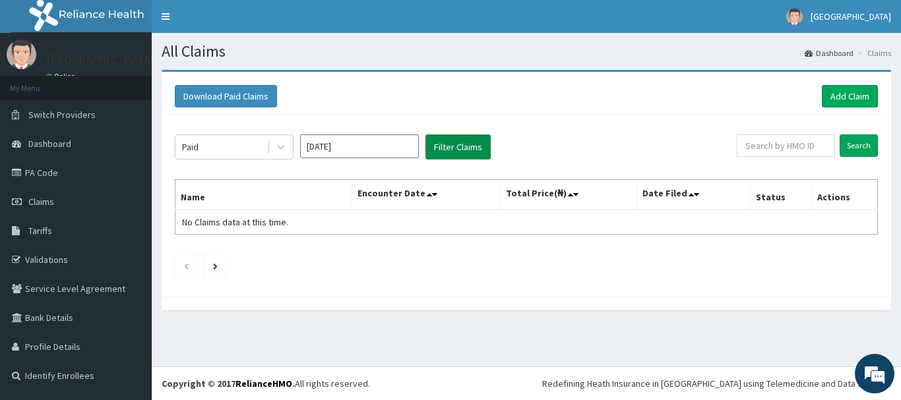
click at [469, 146] on button "Filter Claims" at bounding box center [457, 147] width 65 height 25
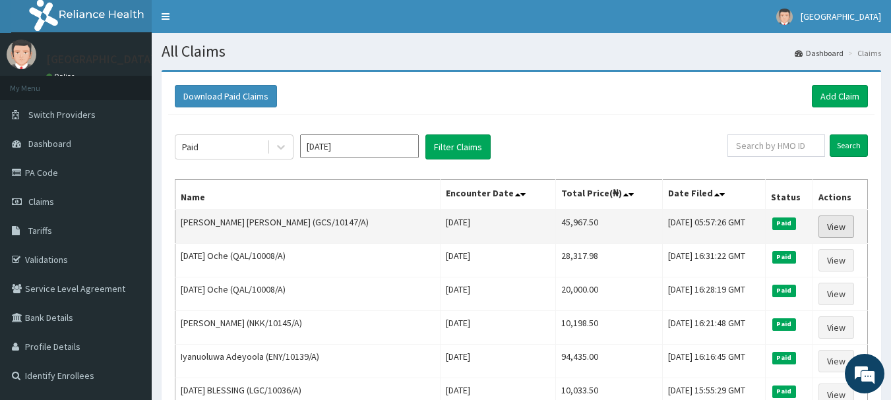
click at [834, 224] on link "View" at bounding box center [836, 227] width 36 height 22
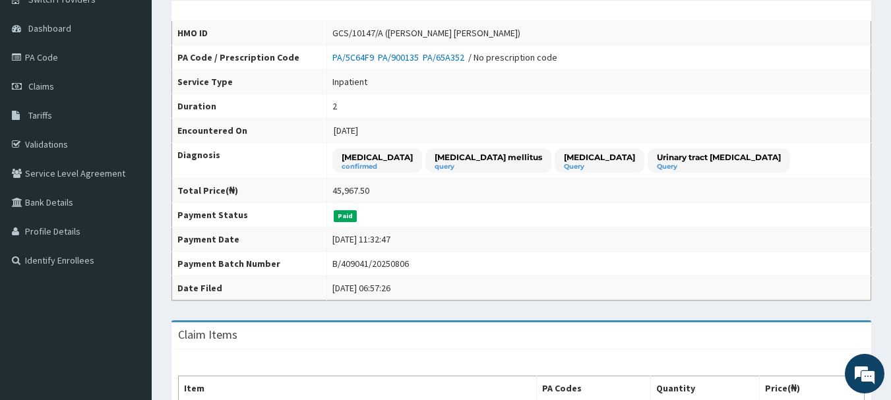
scroll to position [106, 0]
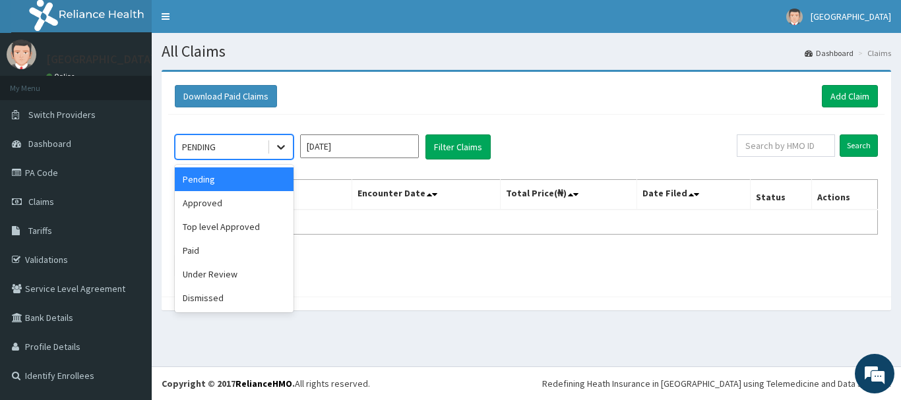
click at [281, 140] on div at bounding box center [281, 147] width 24 height 24
click at [262, 245] on div "Paid" at bounding box center [234, 251] width 119 height 24
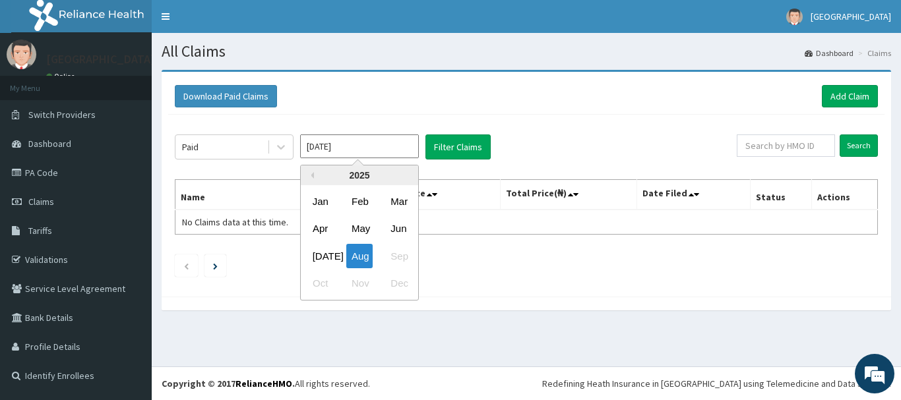
click at [362, 141] on input "[DATE]" at bounding box center [359, 147] width 119 height 24
click at [317, 255] on div "[DATE]" at bounding box center [320, 256] width 26 height 24
type input "[DATE]"
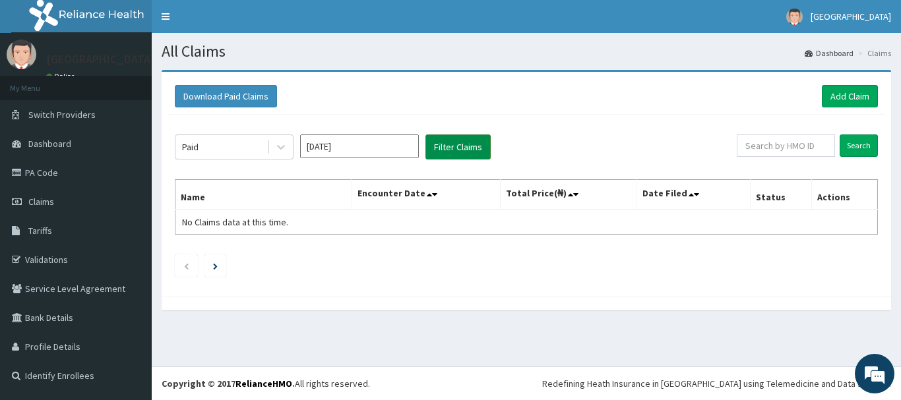
click at [470, 142] on button "Filter Claims" at bounding box center [457, 147] width 65 height 25
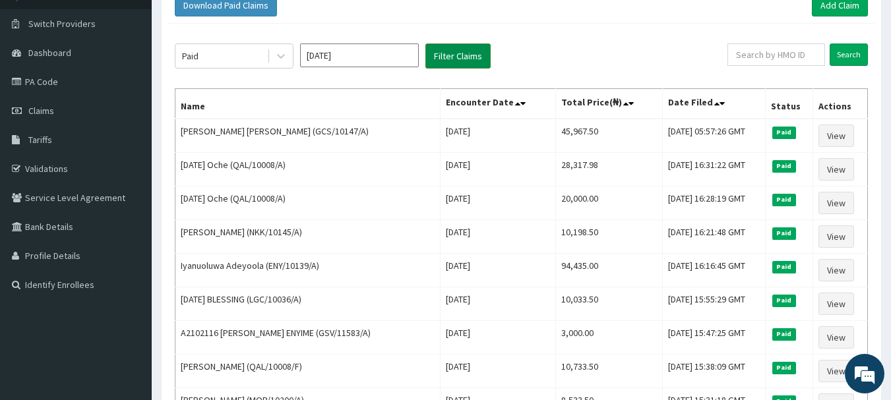
scroll to position [106, 0]
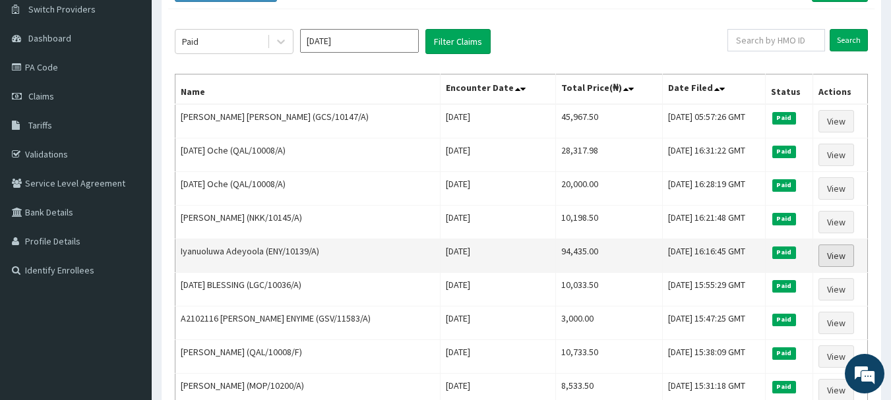
click at [844, 257] on link "View" at bounding box center [836, 256] width 36 height 22
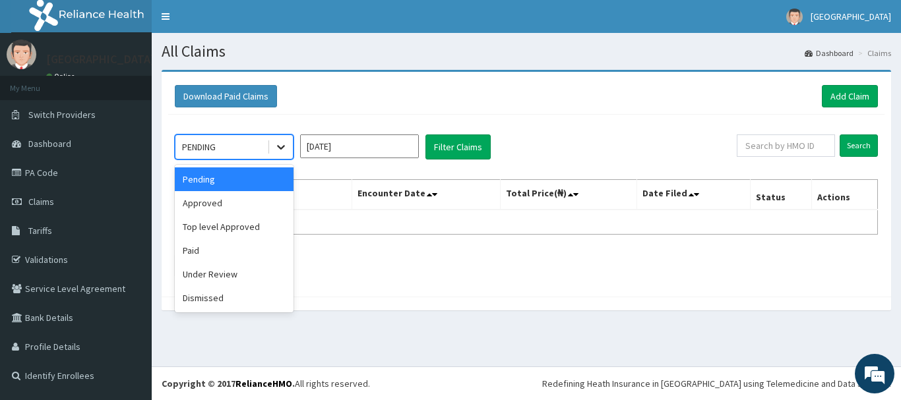
click at [288, 152] on div at bounding box center [281, 147] width 24 height 24
click at [255, 254] on div "Paid" at bounding box center [234, 251] width 119 height 24
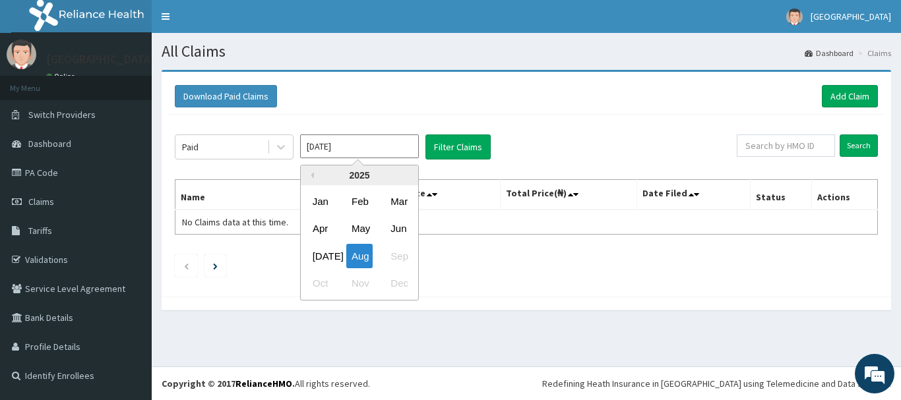
click at [361, 147] on input "[DATE]" at bounding box center [359, 147] width 119 height 24
click at [312, 254] on div "[DATE]" at bounding box center [320, 256] width 26 height 24
type input "[DATE]"
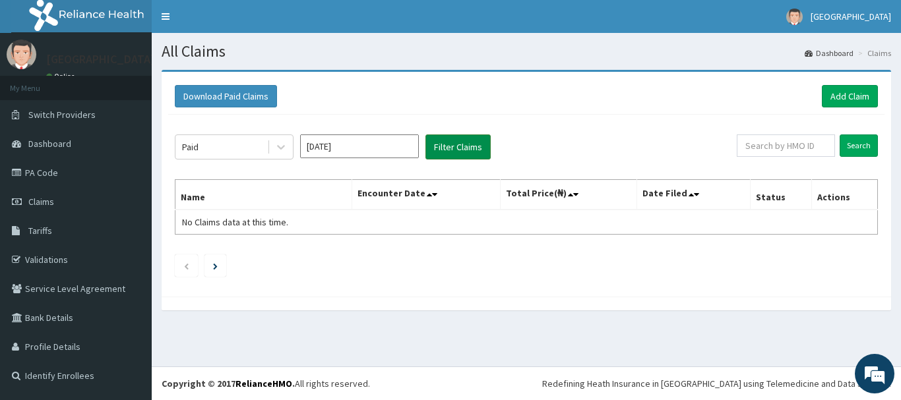
click at [470, 142] on button "Filter Claims" at bounding box center [457, 147] width 65 height 25
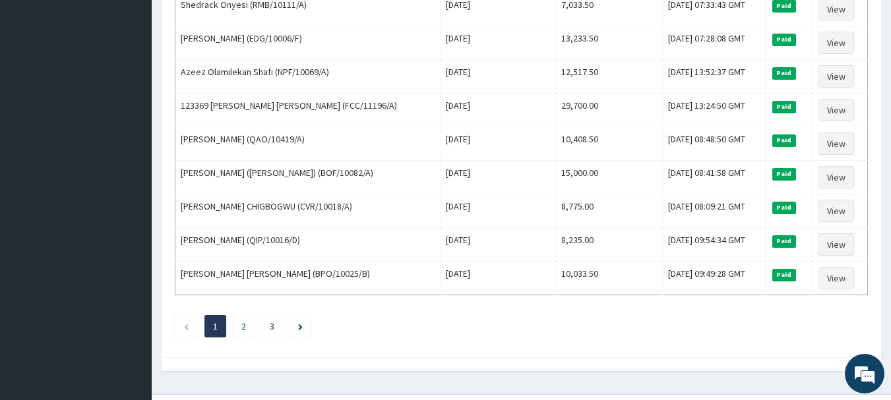
scroll to position [1624, 0]
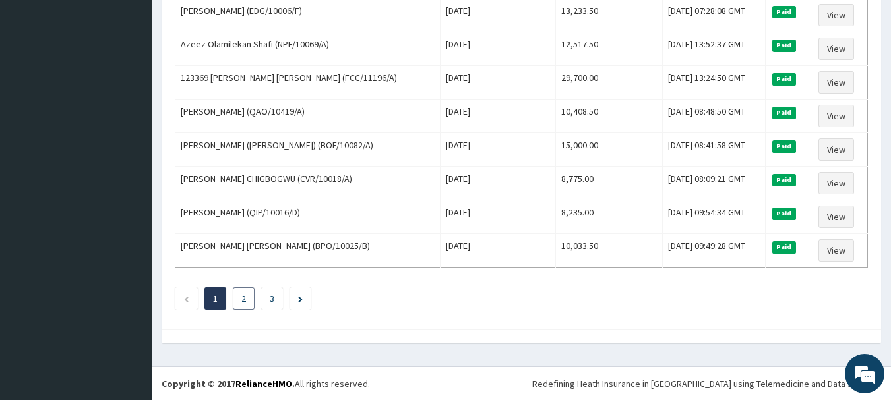
click at [234, 303] on li "2" at bounding box center [244, 298] width 22 height 22
click at [238, 303] on li "2" at bounding box center [244, 298] width 22 height 22
click at [243, 295] on link "2" at bounding box center [243, 299] width 5 height 12
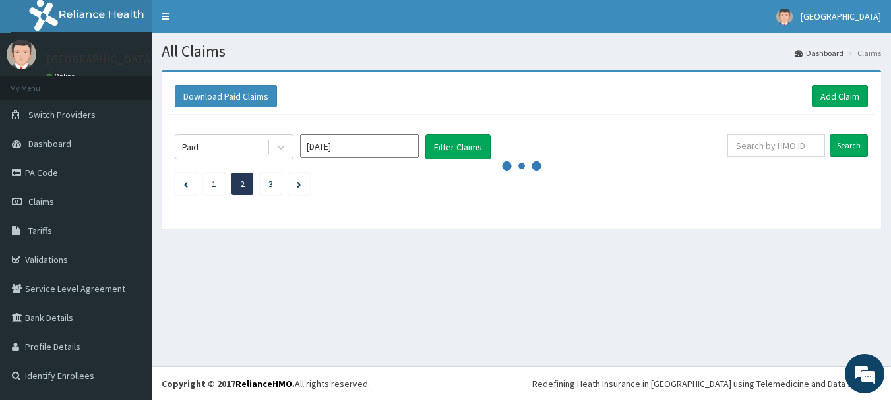
scroll to position [0, 0]
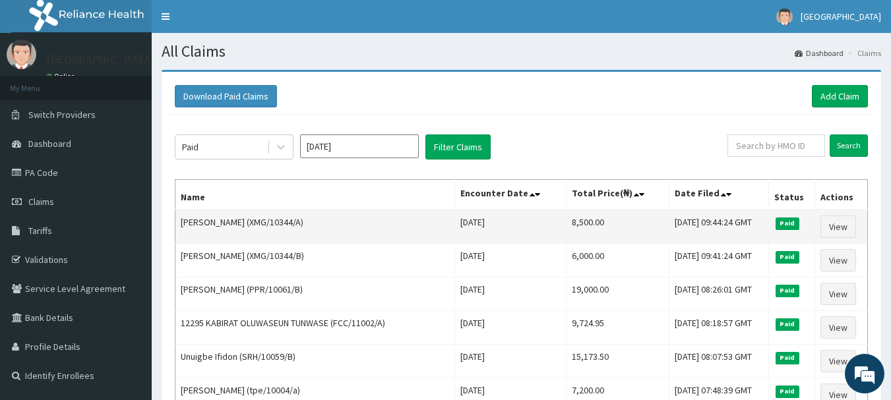
click at [573, 226] on td "8,500.00" at bounding box center [618, 227] width 104 height 34
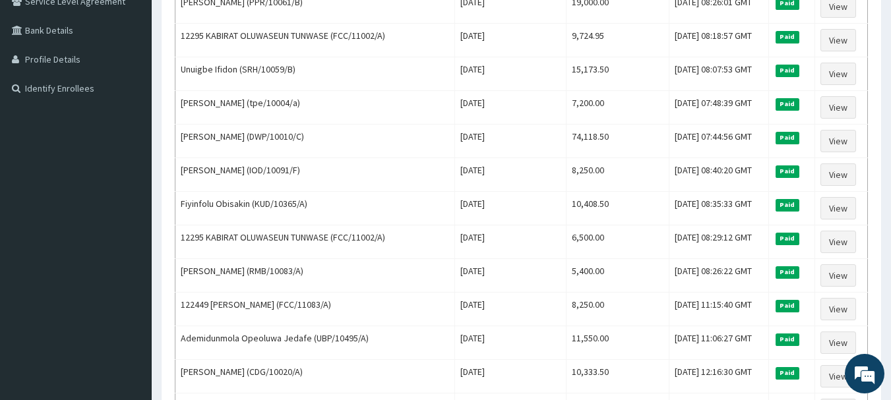
scroll to position [290, 0]
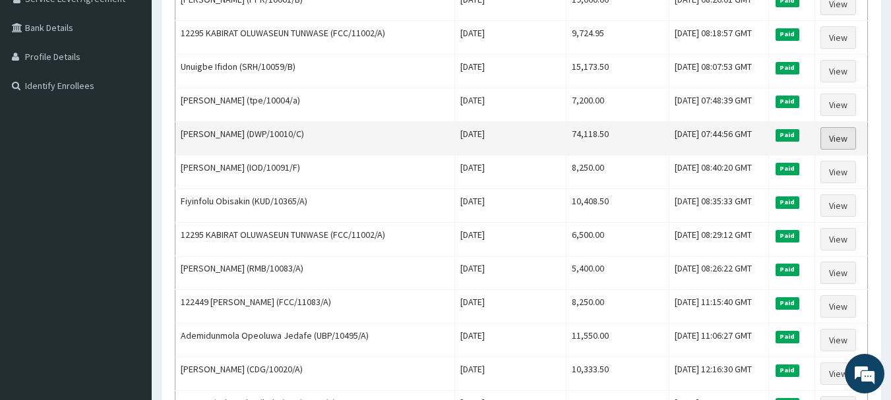
click at [845, 135] on link "View" at bounding box center [838, 138] width 36 height 22
